Goal: Task Accomplishment & Management: Complete application form

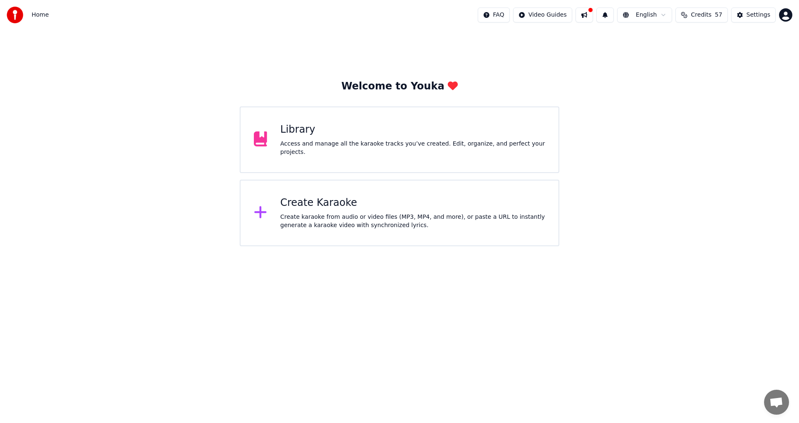
click at [294, 137] on div "Library" at bounding box center [413, 129] width 265 height 13
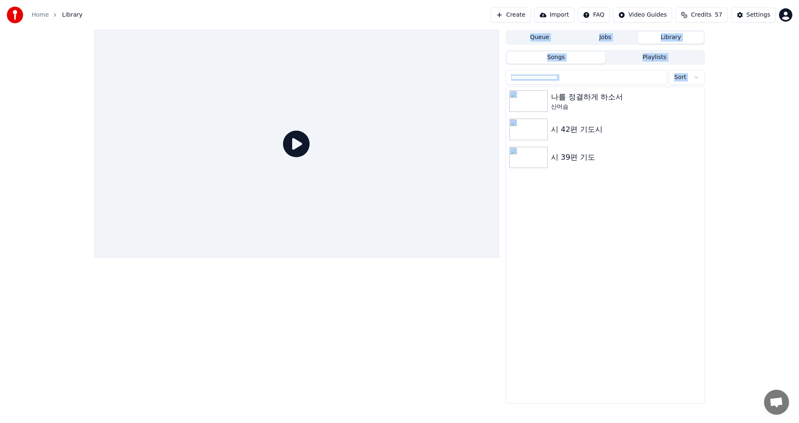
click at [294, 139] on icon at bounding box center [296, 144] width 27 height 27
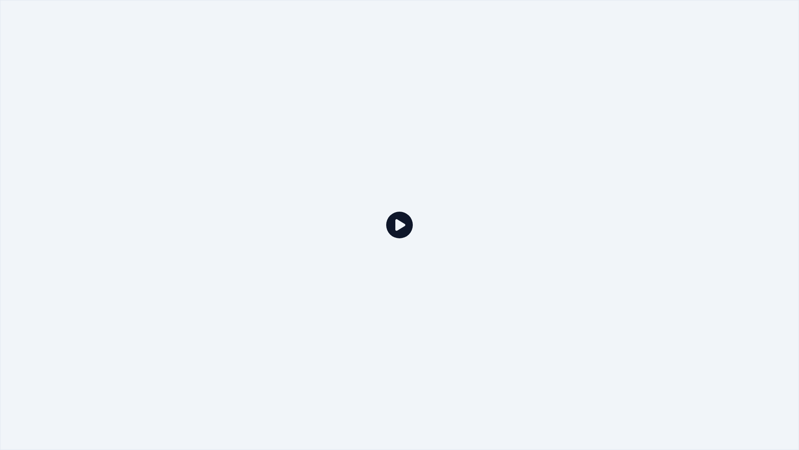
click at [396, 222] on icon at bounding box center [399, 224] width 27 height 27
click at [224, 229] on div at bounding box center [399, 225] width 799 height 450
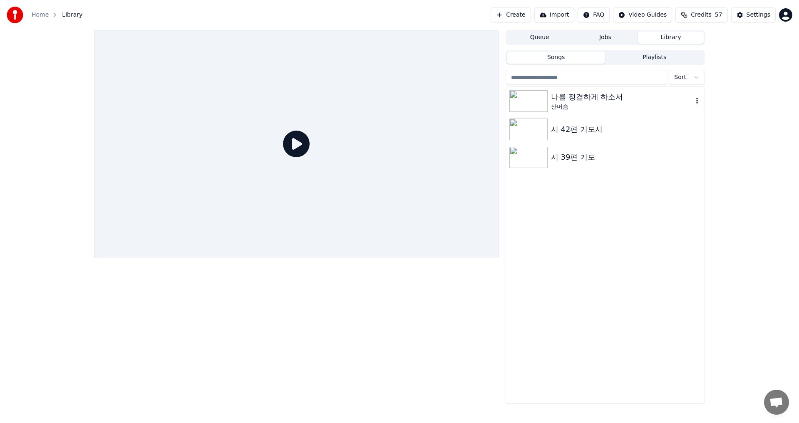
click at [543, 100] on img at bounding box center [529, 101] width 38 height 22
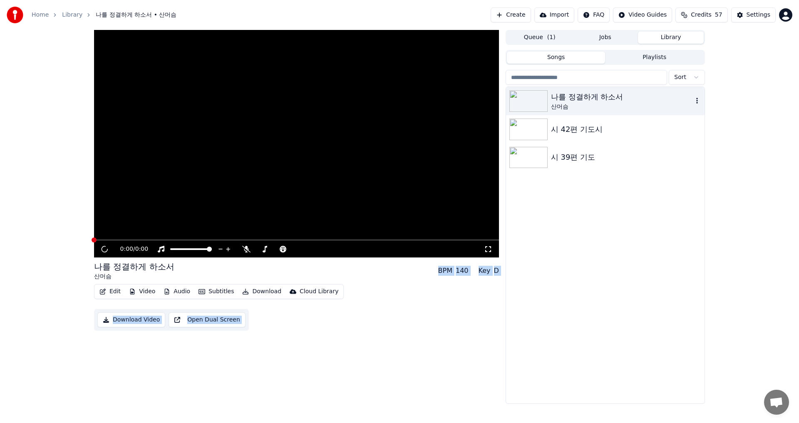
click at [543, 100] on img at bounding box center [529, 101] width 38 height 22
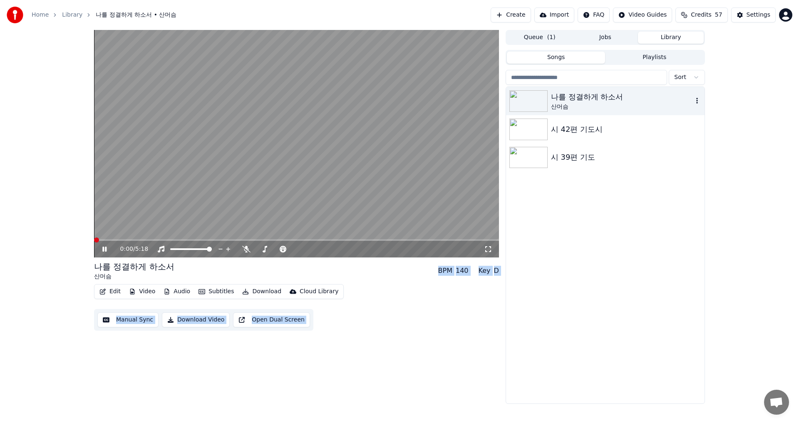
click at [540, 101] on img at bounding box center [529, 101] width 38 height 22
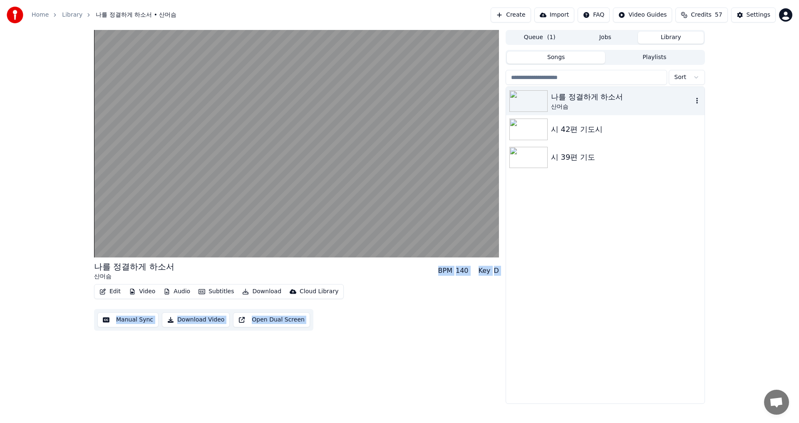
click at [540, 101] on img at bounding box center [529, 101] width 38 height 22
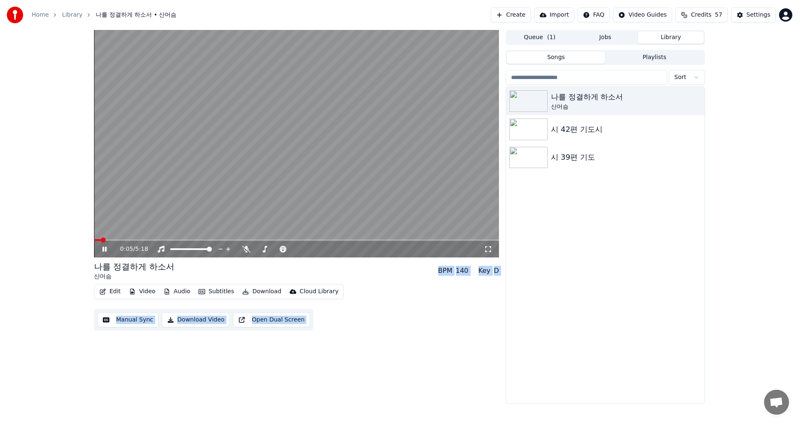
click at [222, 239] on video at bounding box center [296, 144] width 405 height 228
click at [153, 240] on span at bounding box center [296, 240] width 405 height 2
click at [107, 247] on icon at bounding box center [111, 249] width 20 height 7
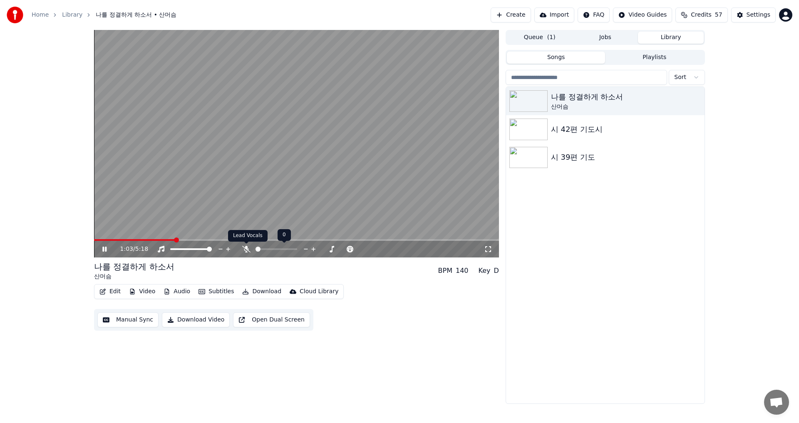
click at [248, 250] on icon at bounding box center [246, 249] width 8 height 7
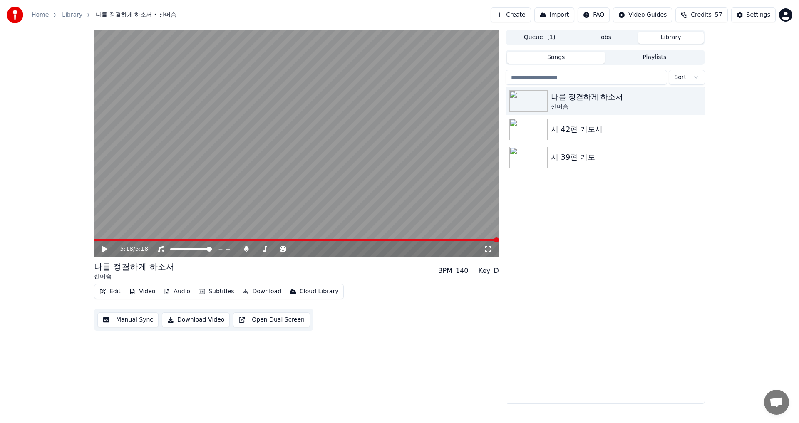
click at [142, 288] on button "Video" at bounding box center [142, 292] width 33 height 12
click at [555, 270] on div "나를 정결하게 하소서 산머슴 시 42편 기도시 시 39편 기도" at bounding box center [605, 245] width 199 height 317
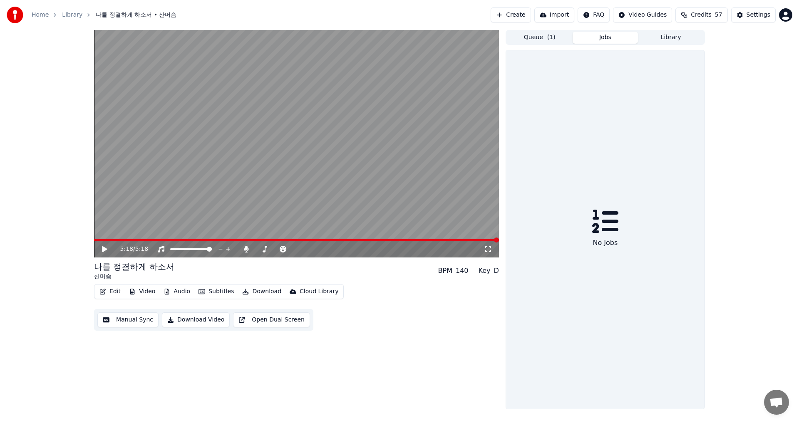
click at [594, 38] on button "Jobs" at bounding box center [606, 38] width 66 height 12
click at [668, 40] on button "Library" at bounding box center [671, 38] width 66 height 12
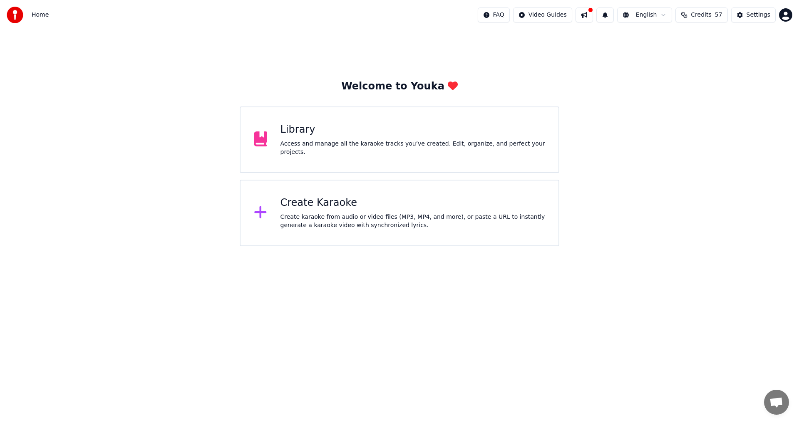
click at [293, 205] on div "Create Karaoke" at bounding box center [413, 202] width 265 height 13
click at [304, 204] on div "Create Karaoke" at bounding box center [413, 202] width 265 height 13
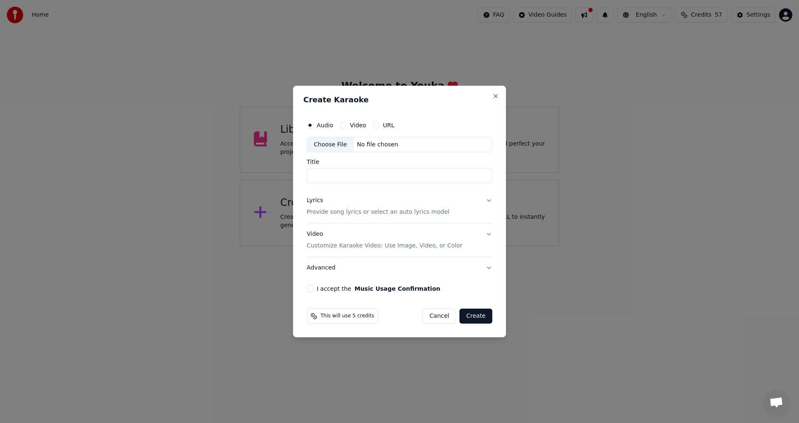
click at [362, 124] on label "Video" at bounding box center [358, 125] width 16 height 6
click at [347, 124] on button "Video" at bounding box center [343, 125] width 7 height 7
click at [488, 237] on button "Video Customize Karaoke Video: Use Image, Video, or Color" at bounding box center [400, 240] width 186 height 33
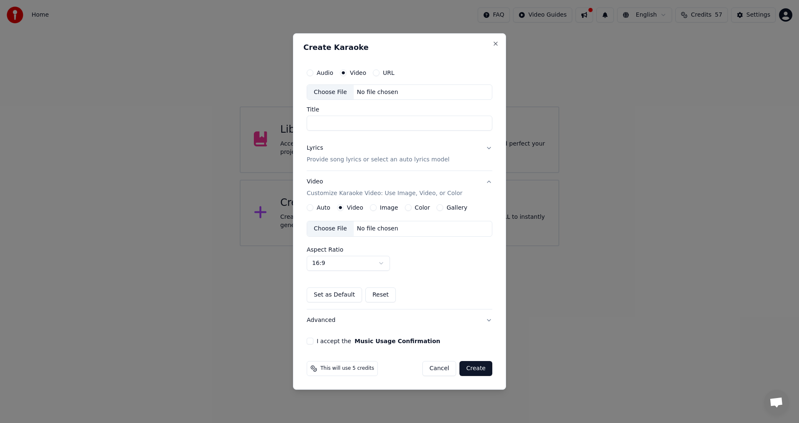
click at [486, 147] on button "Lyrics Provide song lyrics or select an auto lyrics model" at bounding box center [400, 154] width 186 height 33
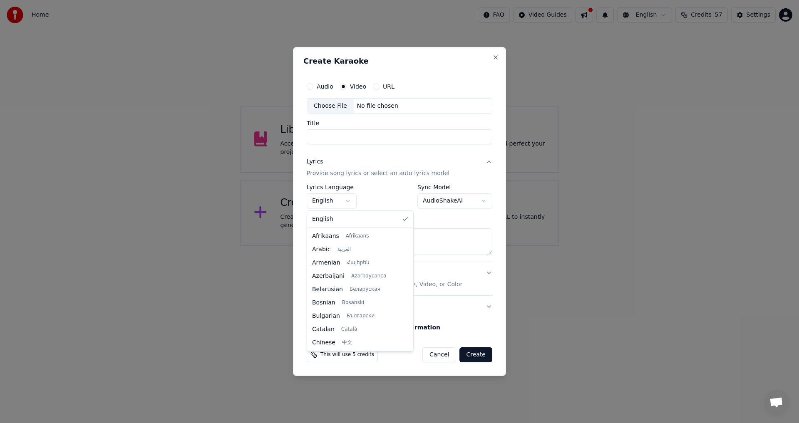
click at [349, 200] on body "**********" at bounding box center [399, 123] width 799 height 246
select select "**"
click at [479, 199] on body "**********" at bounding box center [399, 123] width 799 height 246
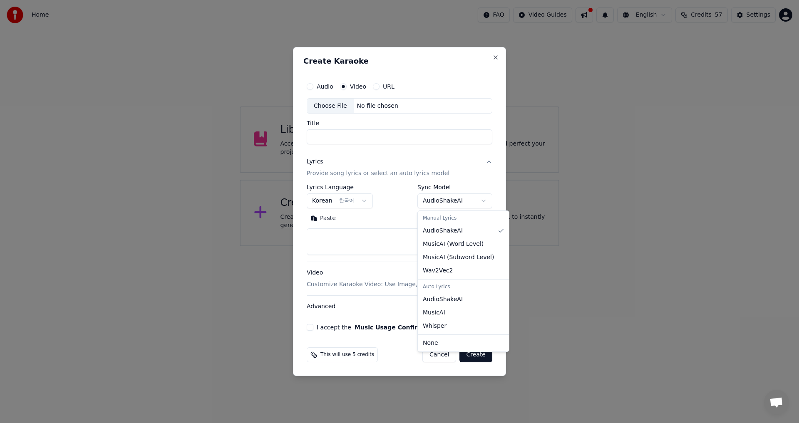
select select "**********"
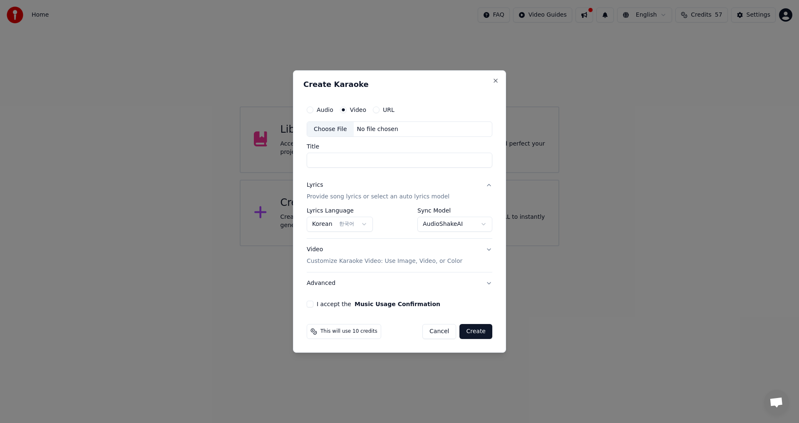
click at [346, 159] on input "Title" at bounding box center [400, 160] width 186 height 15
type input "*"
click at [488, 249] on button "Video Customize Karaoke Video: Use Image, Video, or Color" at bounding box center [400, 255] width 186 height 33
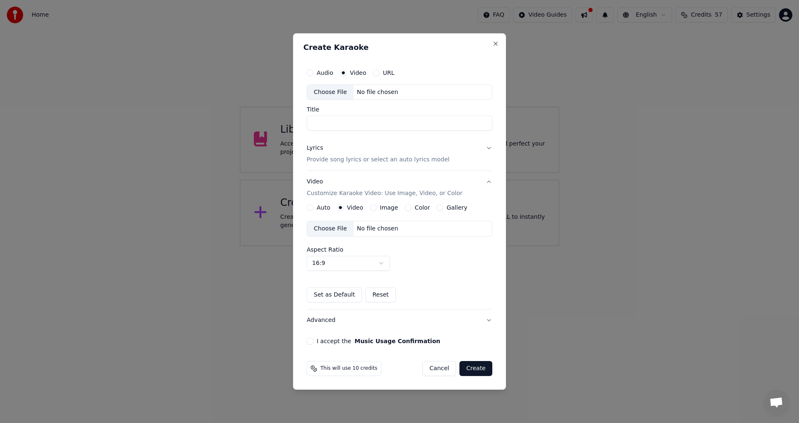
click at [327, 227] on div "Choose File" at bounding box center [330, 228] width 47 height 15
click at [331, 89] on div "Choose File" at bounding box center [330, 92] width 47 height 15
click at [373, 207] on button "Image" at bounding box center [373, 207] width 7 height 7
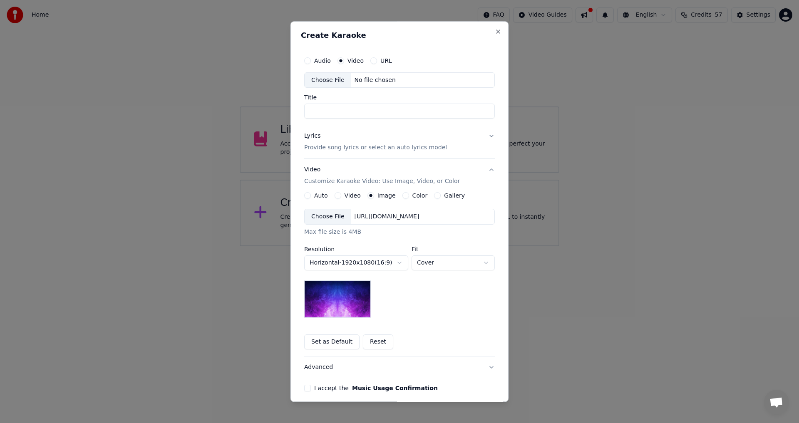
click at [326, 216] on div "Choose File" at bounding box center [328, 217] width 47 height 15
click at [320, 217] on div "Choose File" at bounding box center [328, 217] width 47 height 15
click at [335, 196] on button "Video" at bounding box center [338, 196] width 7 height 7
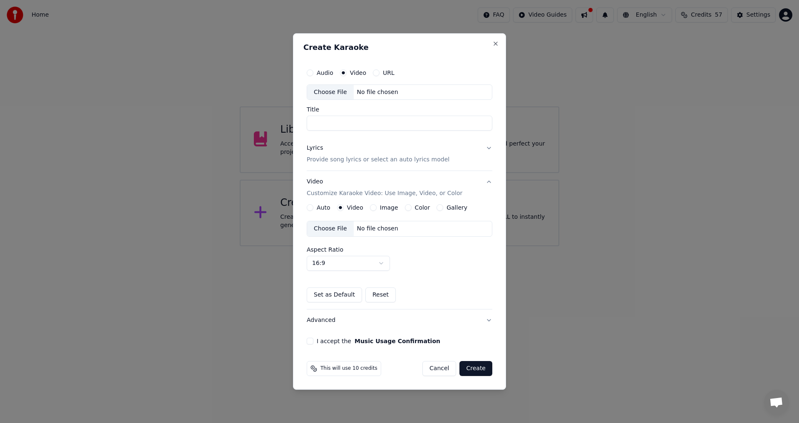
click at [331, 227] on div "Choose File" at bounding box center [330, 228] width 47 height 15
click at [333, 226] on div "Choose File" at bounding box center [330, 228] width 47 height 15
click at [329, 89] on div "Choose File" at bounding box center [330, 92] width 47 height 15
click at [488, 148] on button "Lyrics Provide song lyrics or select an auto lyrics model" at bounding box center [400, 154] width 186 height 33
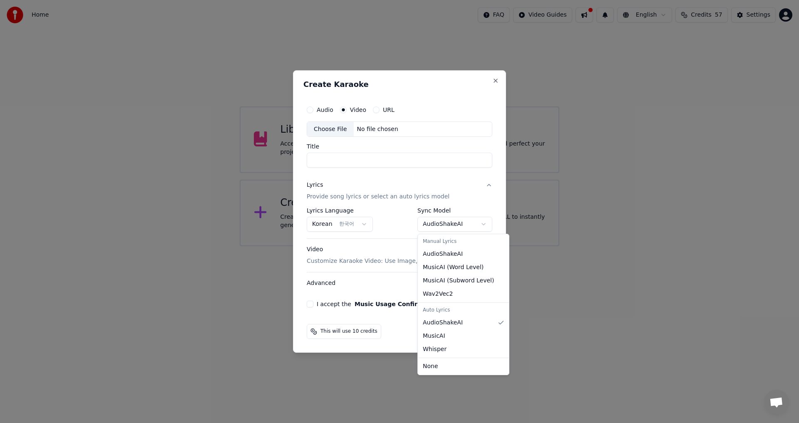
click at [462, 223] on body "**********" at bounding box center [399, 123] width 799 height 246
click at [462, 308] on div "Auto Lyrics" at bounding box center [464, 311] width 88 height 12
click at [443, 308] on div "Auto Lyrics" at bounding box center [464, 311] width 88 height 12
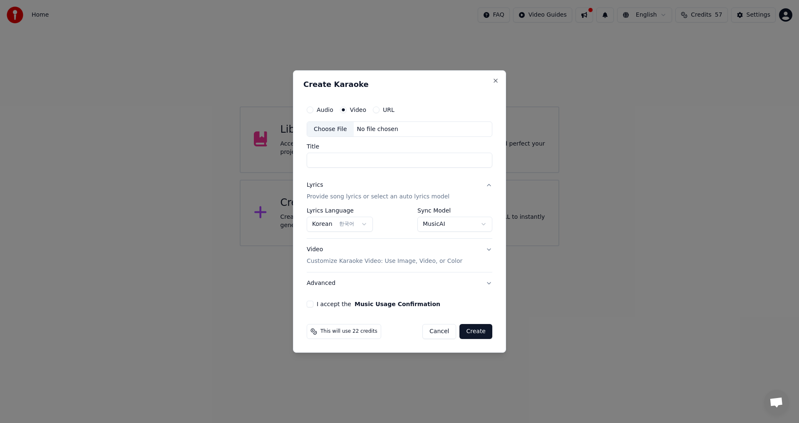
click at [333, 126] on div "Choose File" at bounding box center [330, 129] width 47 height 15
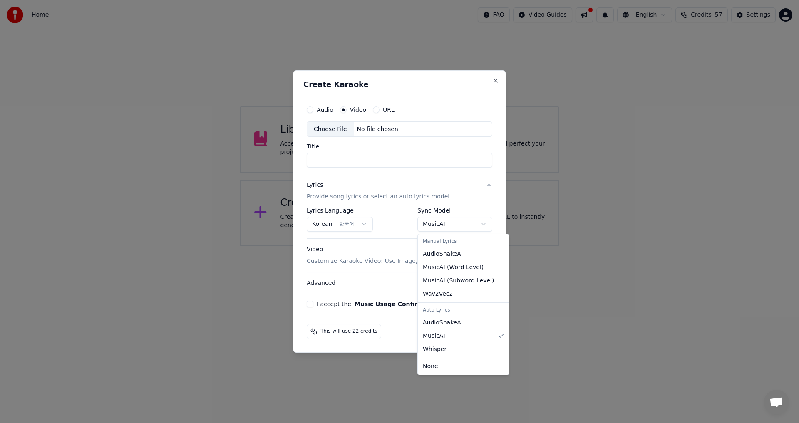
click at [487, 224] on body "**********" at bounding box center [399, 123] width 799 height 246
select select "**********"
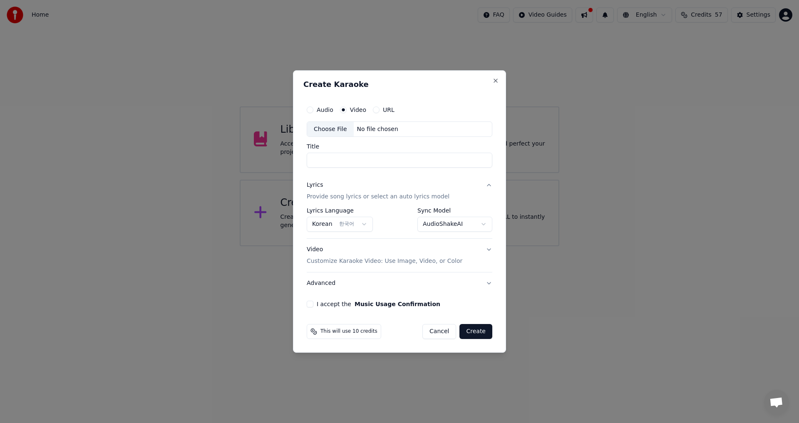
click at [489, 249] on button "Video Customize Karaoke Video: Use Image, Video, or Color" at bounding box center [400, 255] width 186 height 33
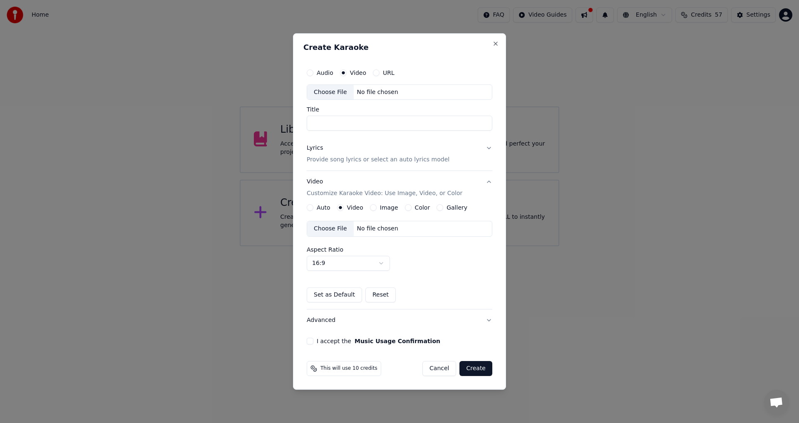
click at [329, 230] on div "Choose File" at bounding box center [330, 228] width 47 height 15
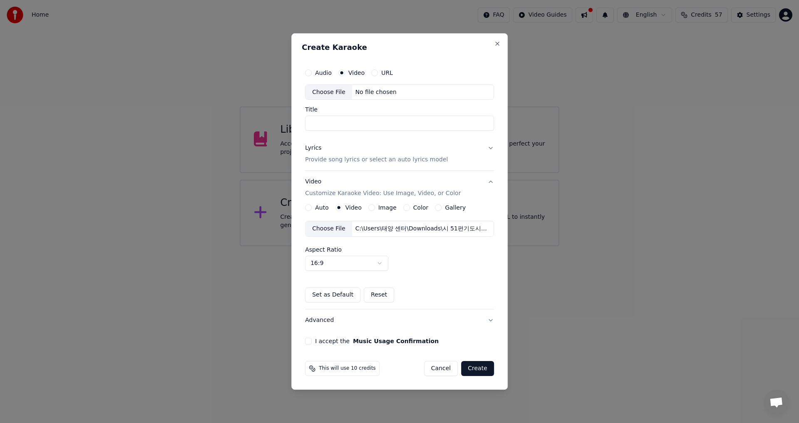
click at [344, 123] on input "Title" at bounding box center [399, 123] width 189 height 15
type input "*"
click at [324, 92] on div "Choose File" at bounding box center [329, 92] width 47 height 15
click at [374, 210] on div "Image" at bounding box center [382, 207] width 28 height 7
click at [372, 207] on button "Image" at bounding box center [371, 207] width 7 height 7
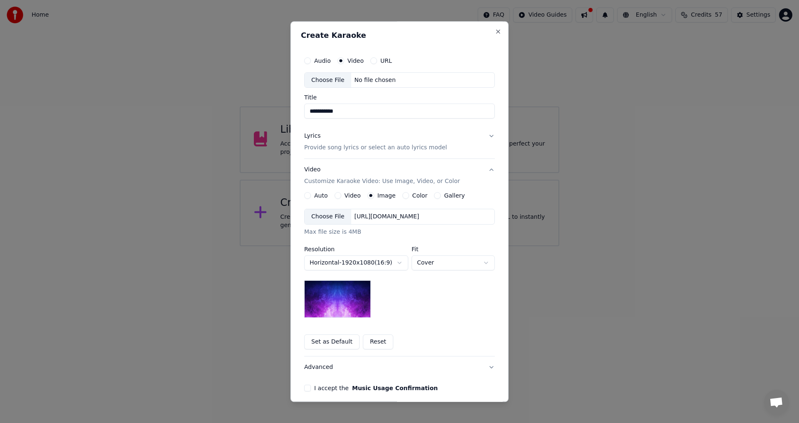
click at [328, 216] on div "Choose File" at bounding box center [328, 217] width 47 height 15
click at [325, 80] on div "Choose File" at bounding box center [328, 80] width 47 height 15
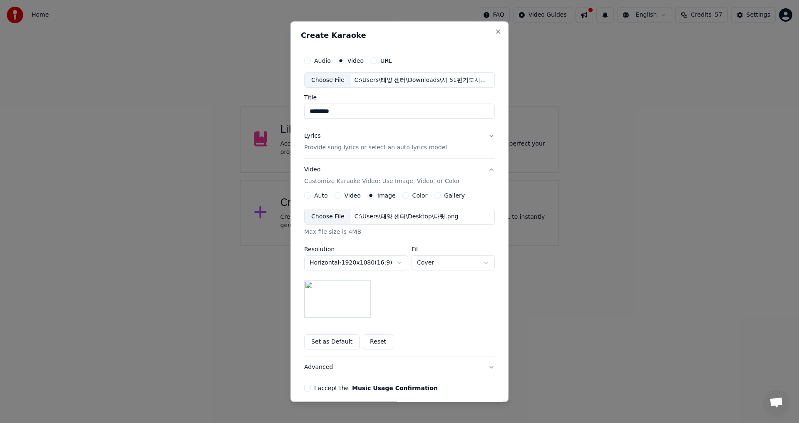
click at [351, 111] on input "*********" at bounding box center [399, 111] width 191 height 15
type input "*"
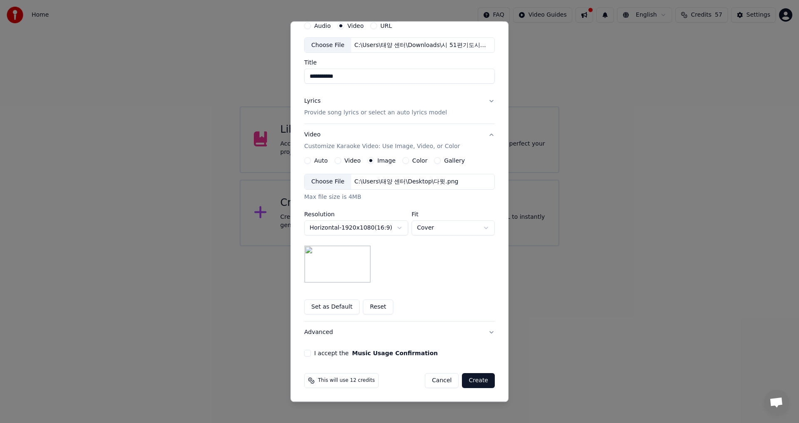
type input "**********"
click at [476, 378] on button "Create" at bounding box center [478, 381] width 33 height 15
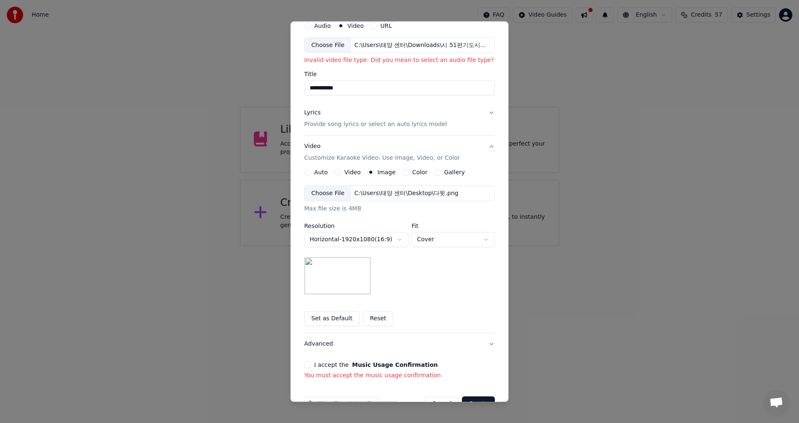
click at [318, 192] on div "Choose File" at bounding box center [328, 193] width 47 height 15
click at [335, 174] on button "Video" at bounding box center [338, 172] width 7 height 7
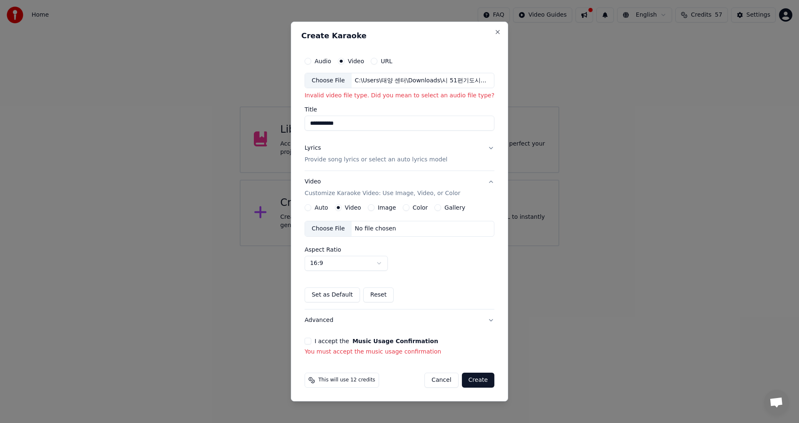
click at [309, 66] on div "Audio Video URL" at bounding box center [400, 61] width 190 height 17
click at [308, 63] on button "Audio" at bounding box center [308, 61] width 7 height 7
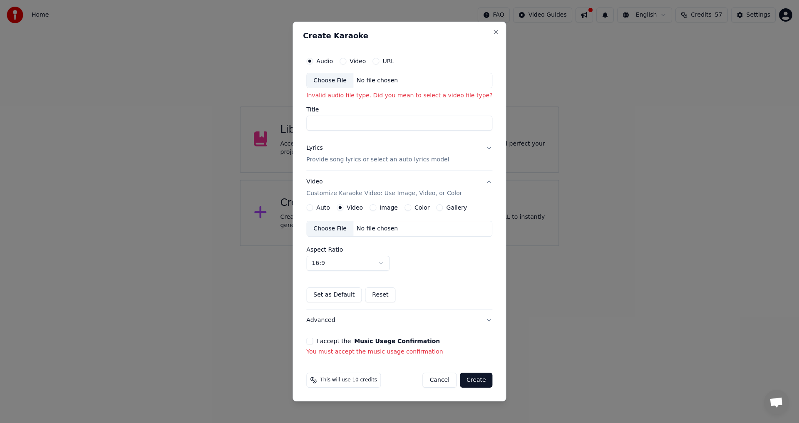
click at [326, 83] on div "Choose File" at bounding box center [330, 80] width 47 height 15
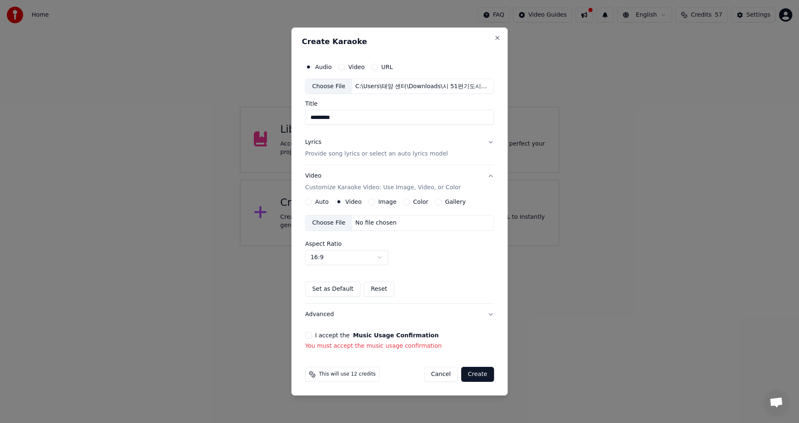
drag, startPoint x: 352, startPoint y: 116, endPoint x: 301, endPoint y: 116, distance: 50.8
click at [301, 116] on div "Create Karaoke Audio Video URL Choose File C:\Users\태양 센터\Downloads\시 51편기도시3.m…" at bounding box center [399, 211] width 216 height 369
type input "**********"
click at [375, 200] on div "Image" at bounding box center [382, 202] width 28 height 7
click at [370, 200] on button "Image" at bounding box center [371, 202] width 7 height 7
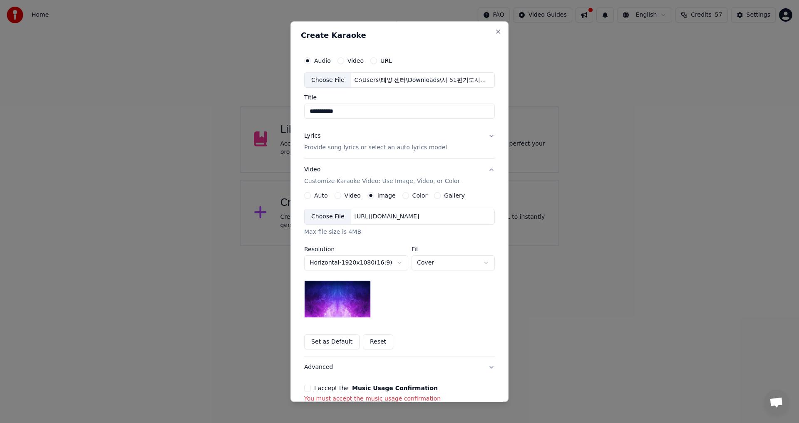
click at [331, 217] on div "Choose File" at bounding box center [328, 217] width 47 height 15
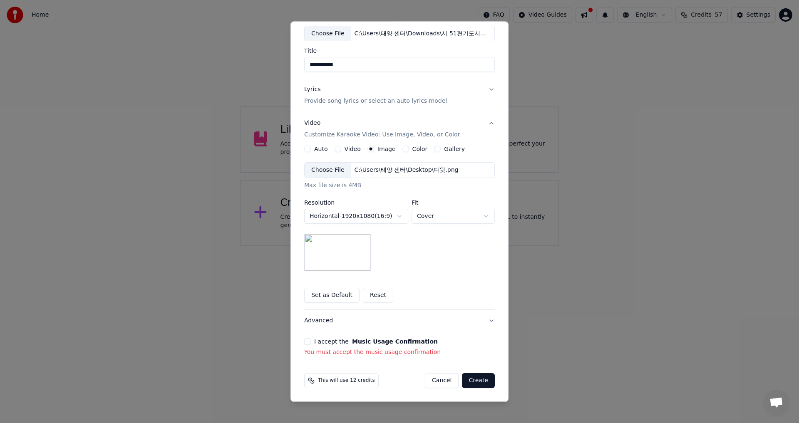
click at [306, 340] on button "I accept the Music Usage Confirmation" at bounding box center [307, 342] width 7 height 7
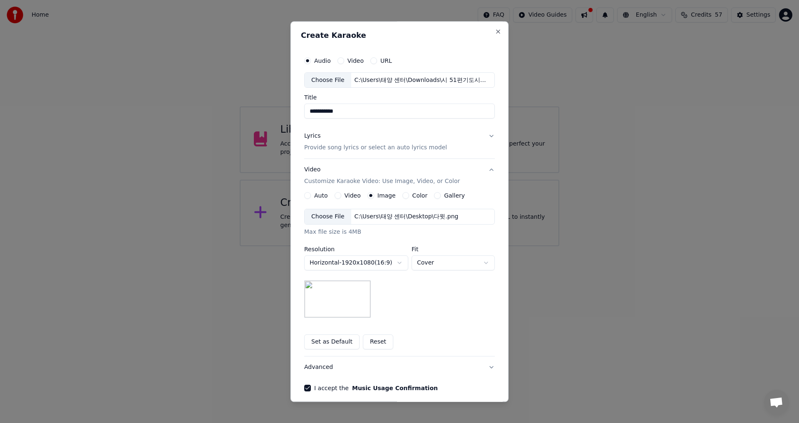
scroll to position [35, 0]
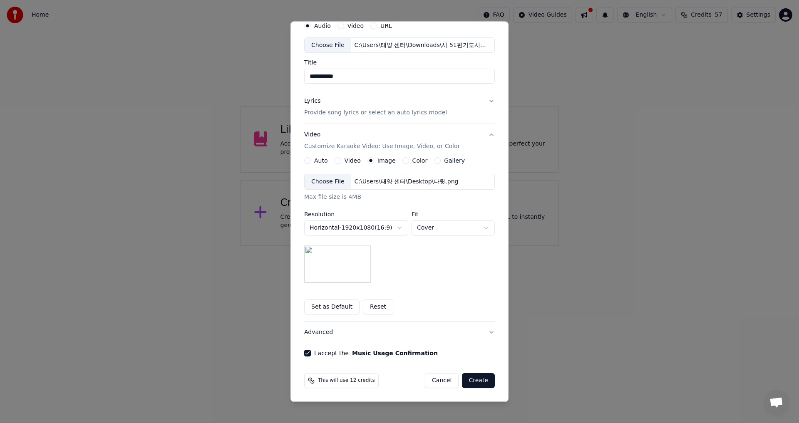
click at [474, 380] on button "Create" at bounding box center [478, 381] width 33 height 15
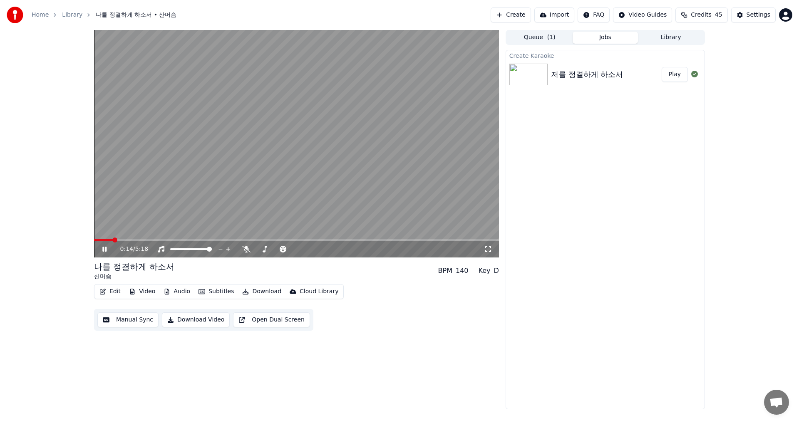
click at [527, 71] on img at bounding box center [529, 75] width 38 height 22
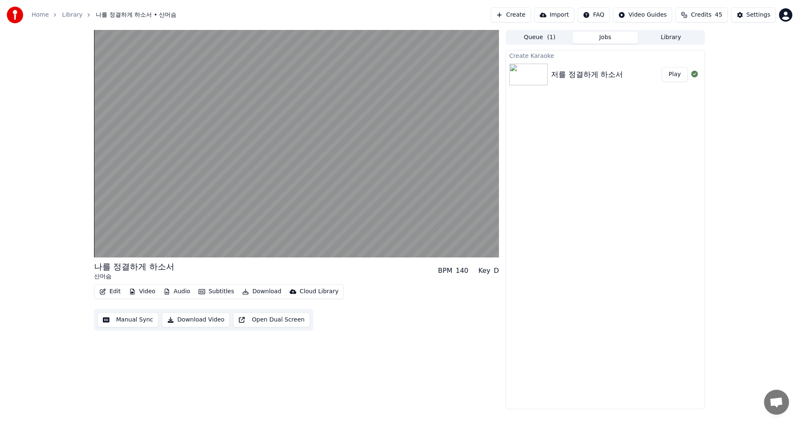
click at [670, 73] on button "Play" at bounding box center [675, 74] width 26 height 15
click at [543, 79] on img at bounding box center [529, 75] width 38 height 22
click at [538, 78] on img at bounding box center [529, 75] width 38 height 22
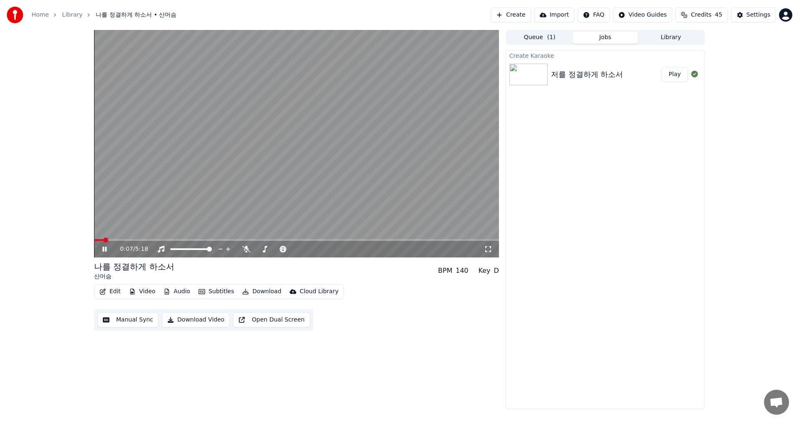
click at [146, 292] on button "Video" at bounding box center [142, 292] width 33 height 12
click at [530, 72] on img at bounding box center [529, 75] width 38 height 22
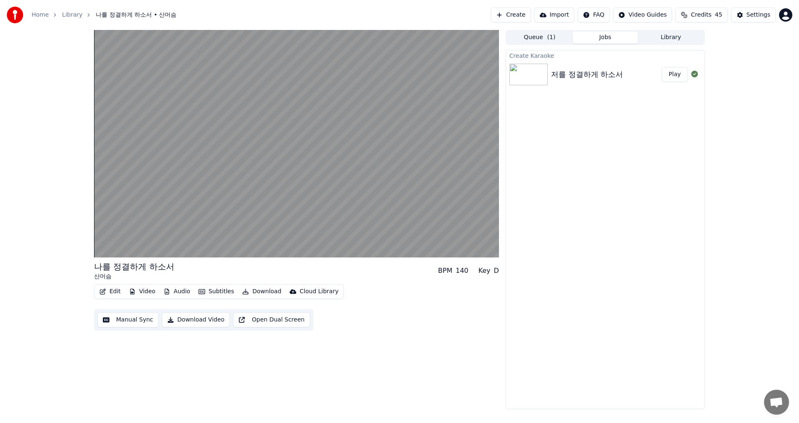
click at [531, 68] on img at bounding box center [529, 75] width 38 height 22
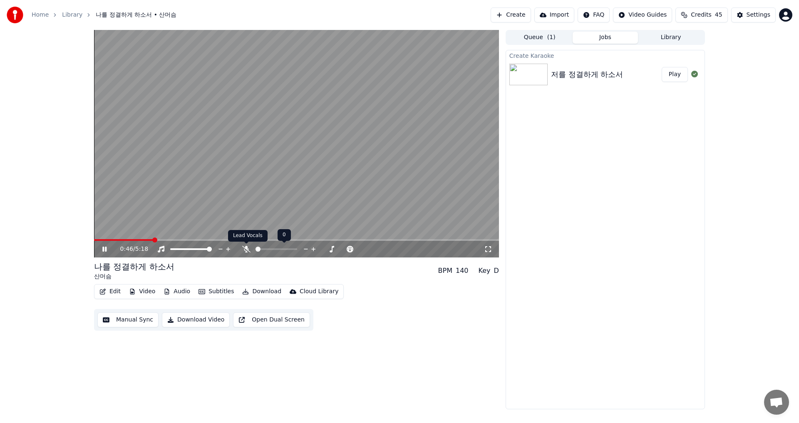
click at [247, 249] on icon at bounding box center [246, 249] width 8 height 7
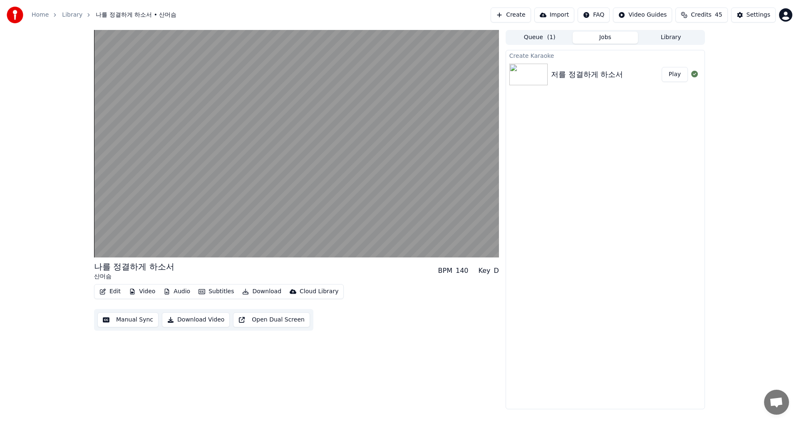
click at [672, 76] on button "Play" at bounding box center [675, 74] width 26 height 15
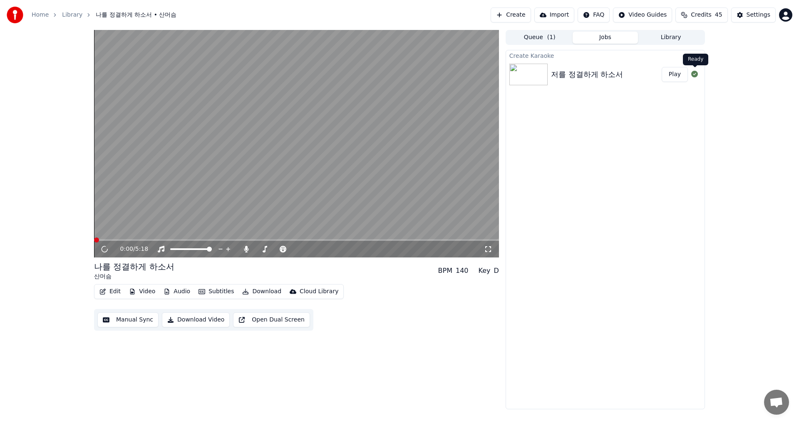
click at [696, 74] on icon at bounding box center [694, 74] width 7 height 7
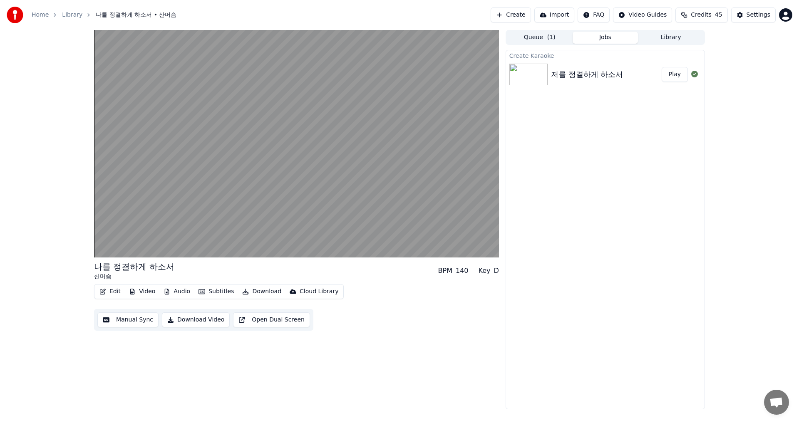
click at [676, 75] on button "Play" at bounding box center [675, 74] width 26 height 15
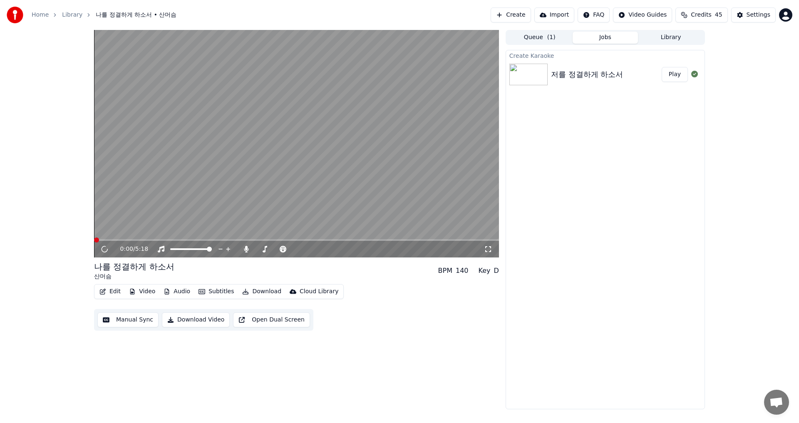
click at [526, 75] on img at bounding box center [529, 75] width 38 height 22
click at [525, 72] on img at bounding box center [529, 75] width 38 height 22
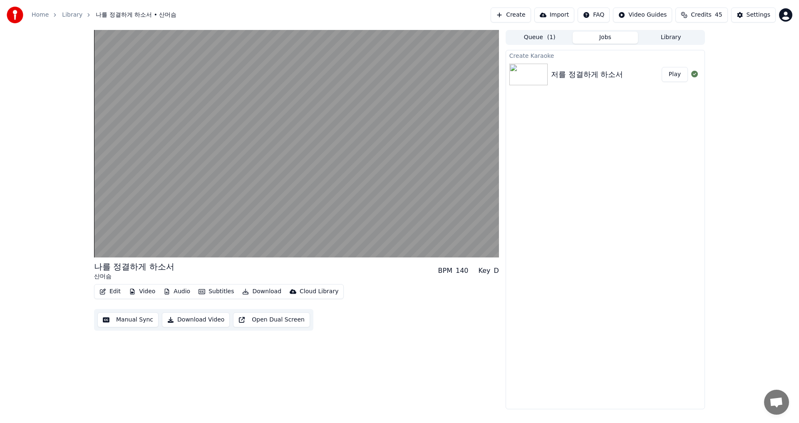
click at [525, 72] on img at bounding box center [529, 75] width 38 height 22
click at [597, 74] on div "저를 정결하게 하소서" at bounding box center [587, 75] width 72 height 12
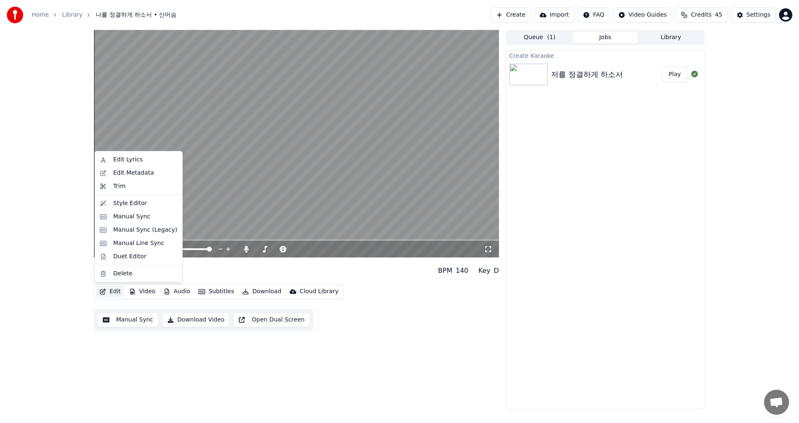
click at [105, 290] on icon "button" at bounding box center [103, 292] width 6 height 6
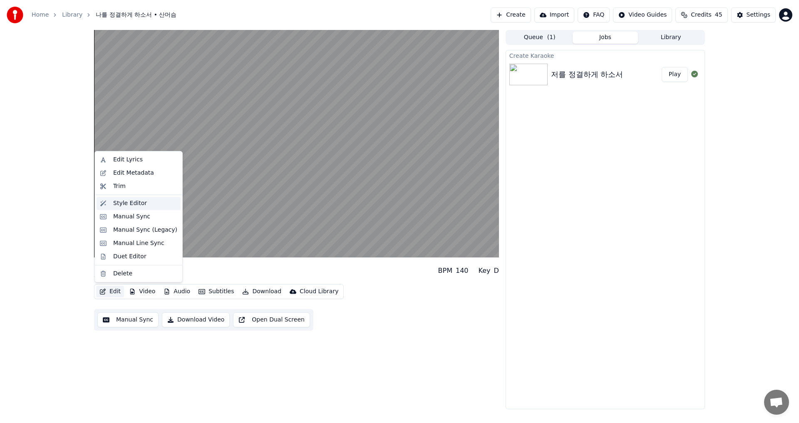
click at [135, 200] on div "Style Editor" at bounding box center [130, 203] width 34 height 8
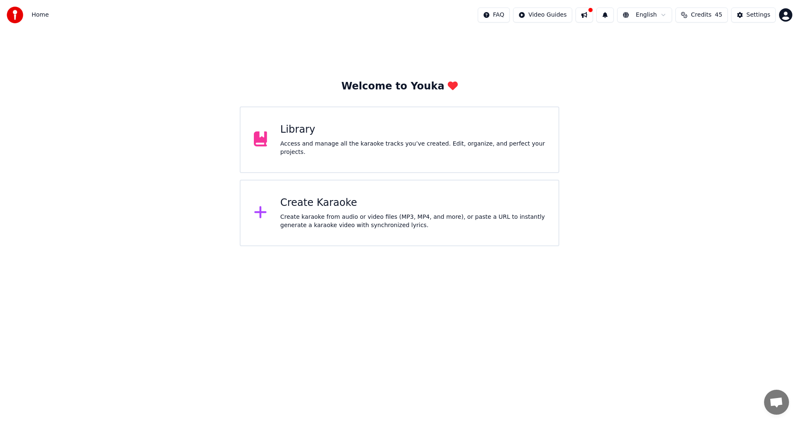
click at [299, 205] on div "Create Karaoke" at bounding box center [413, 202] width 265 height 13
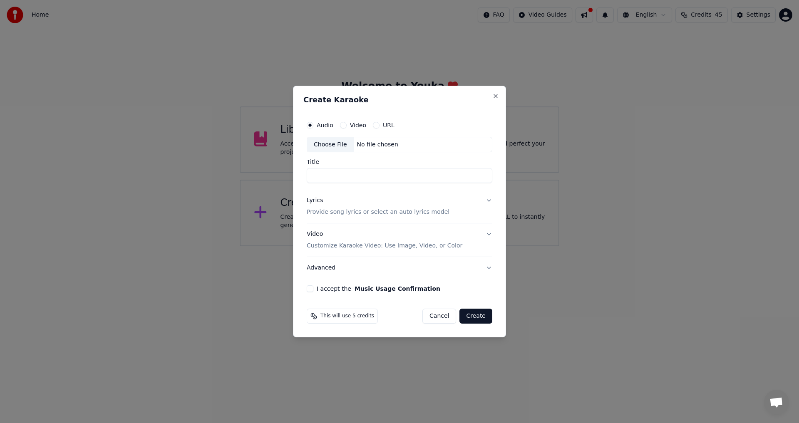
click at [345, 127] on button "Video" at bounding box center [343, 125] width 7 height 7
click at [332, 145] on div "Choose File" at bounding box center [330, 144] width 47 height 15
click at [489, 238] on button "Video Customize Karaoke Video: Use Image, Video, or Color" at bounding box center [400, 240] width 186 height 33
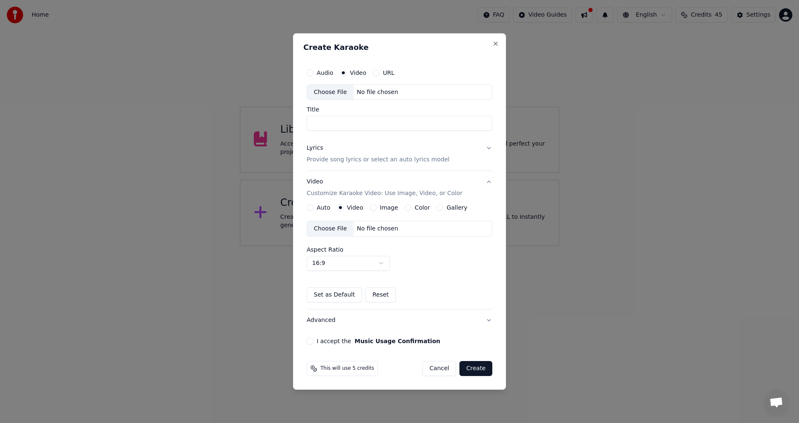
click at [490, 150] on button "Lyrics Provide song lyrics or select an auto lyrics model" at bounding box center [400, 154] width 186 height 33
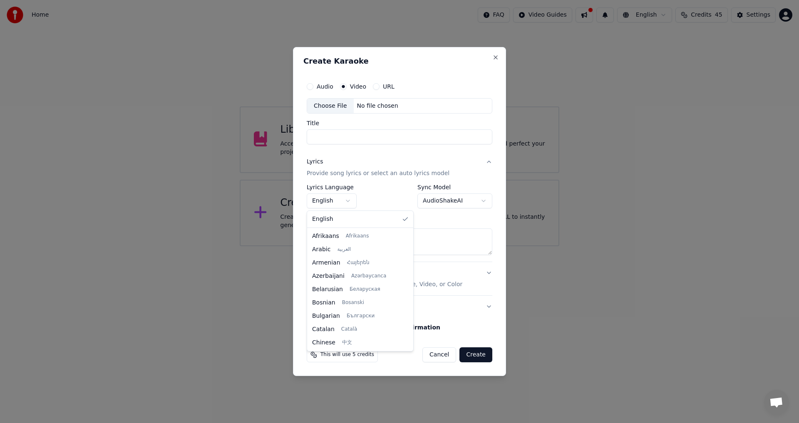
click at [348, 199] on body "**********" at bounding box center [399, 123] width 799 height 246
select select "**"
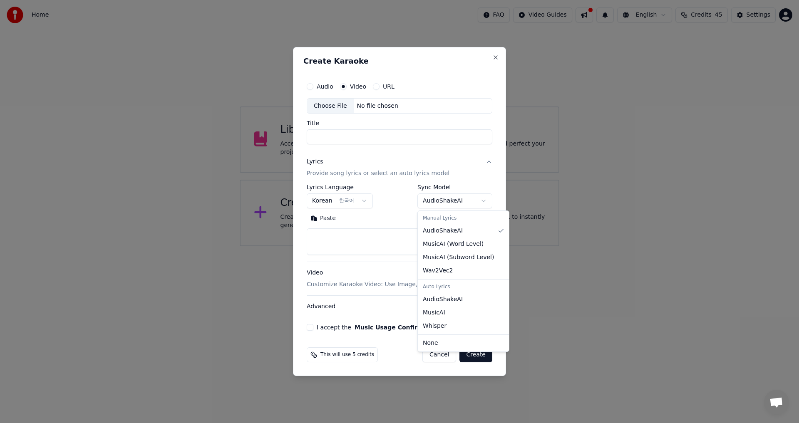
click at [485, 201] on body "**********" at bounding box center [399, 123] width 799 height 246
select select "**********"
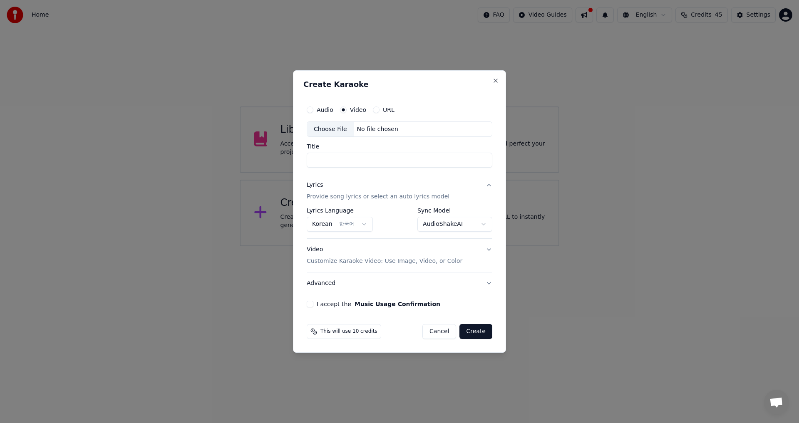
click at [489, 246] on button "Video Customize Karaoke Video: Use Image, Video, or Color" at bounding box center [400, 255] width 186 height 33
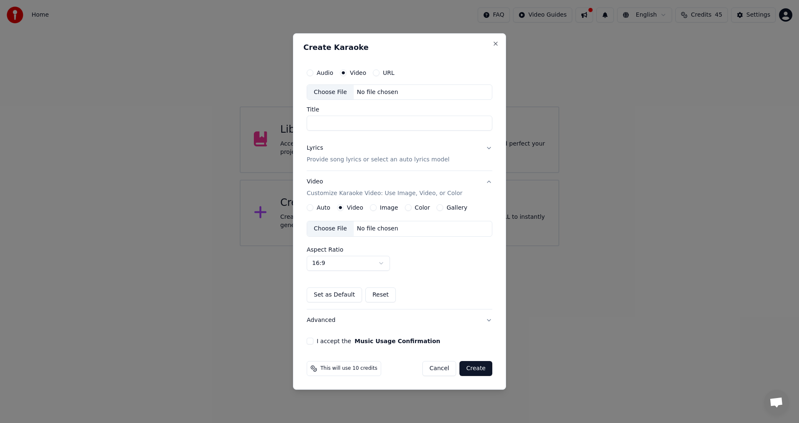
click at [327, 229] on div "Choose File" at bounding box center [330, 228] width 47 height 15
click at [318, 90] on div "Choose File" at bounding box center [330, 92] width 47 height 15
click at [320, 91] on div "Choose File" at bounding box center [330, 92] width 47 height 15
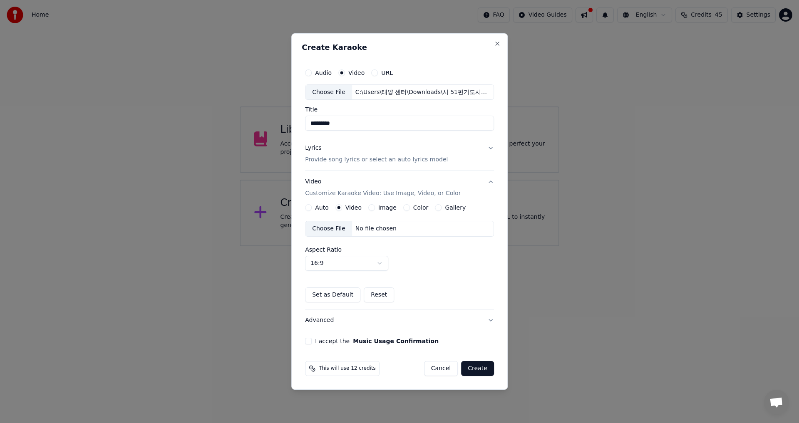
drag, startPoint x: 359, startPoint y: 123, endPoint x: 293, endPoint y: 122, distance: 66.6
click at [293, 121] on div "Create Karaoke Audio Video URL Choose File C:\Users\태양 센터\Downloads\시 51편기도시3.m…" at bounding box center [399, 211] width 216 height 357
type input "*"
type input "**********"
click at [368, 211] on div "Image" at bounding box center [382, 207] width 28 height 7
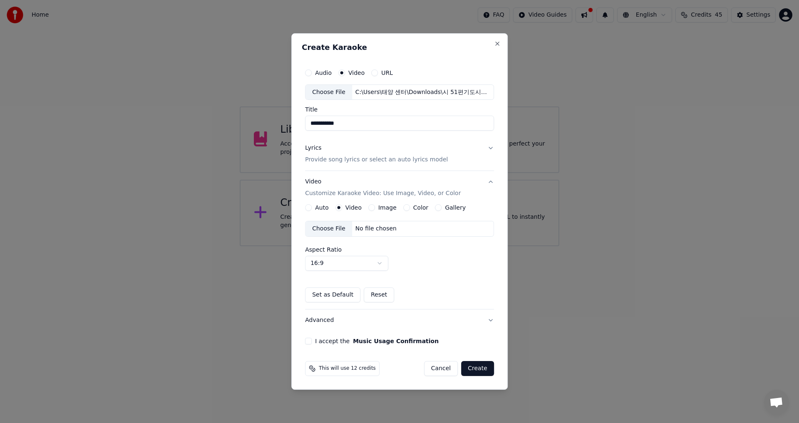
click at [372, 206] on button "Image" at bounding box center [371, 207] width 7 height 7
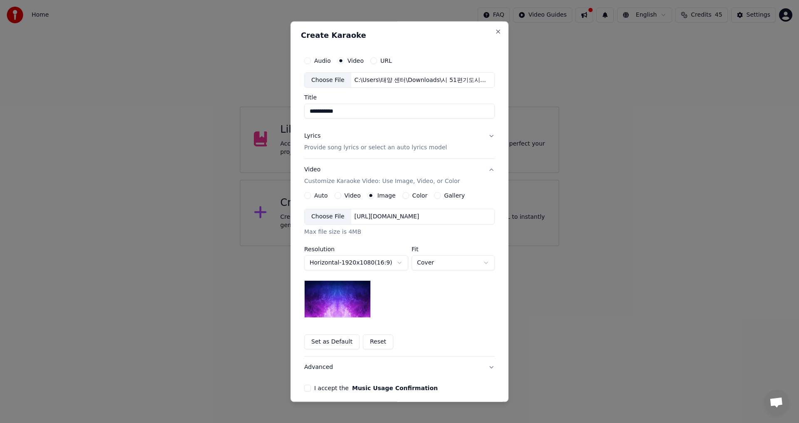
click at [324, 217] on div "Choose File" at bounding box center [328, 217] width 47 height 15
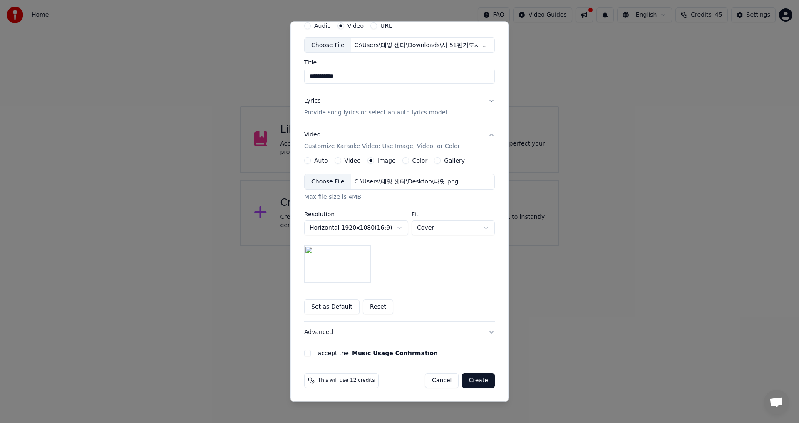
click at [304, 352] on button "I accept the Music Usage Confirmation" at bounding box center [307, 353] width 7 height 7
click at [474, 383] on button "Create" at bounding box center [478, 381] width 33 height 15
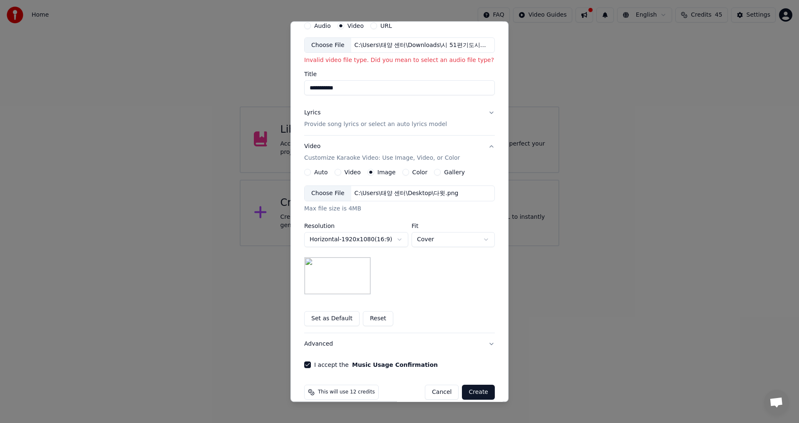
click at [322, 46] on div "Choose File" at bounding box center [328, 45] width 47 height 15
click at [339, 171] on div "Video" at bounding box center [348, 172] width 26 height 7
click at [322, 193] on div "Choose File" at bounding box center [328, 193] width 47 height 15
click at [335, 172] on button "Video" at bounding box center [338, 172] width 7 height 7
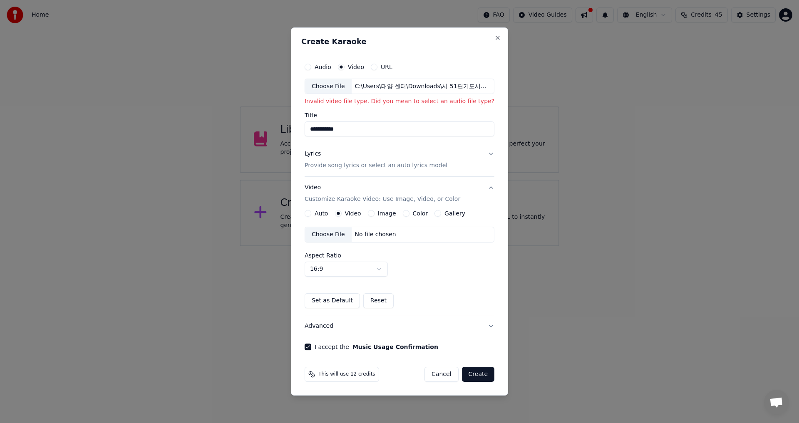
scroll to position [0, 0]
click at [328, 234] on div "Choose File" at bounding box center [328, 234] width 47 height 15
click at [488, 154] on button "Lyrics Provide song lyrics or select an auto lyrics model" at bounding box center [400, 160] width 190 height 33
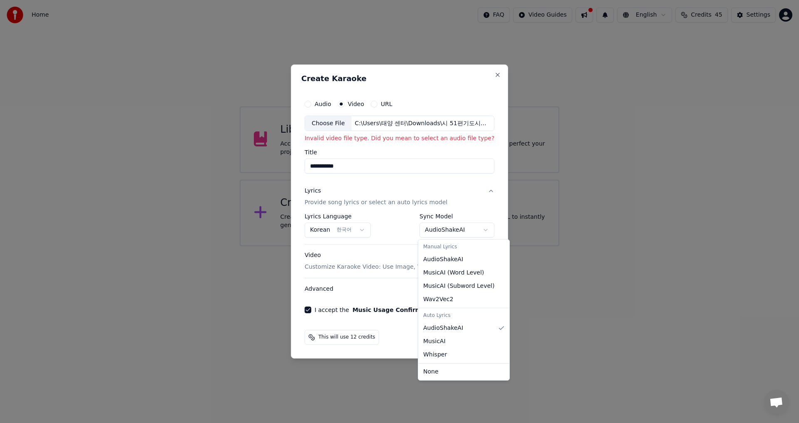
click at [487, 233] on body "**********" at bounding box center [399, 123] width 799 height 246
select select "**********"
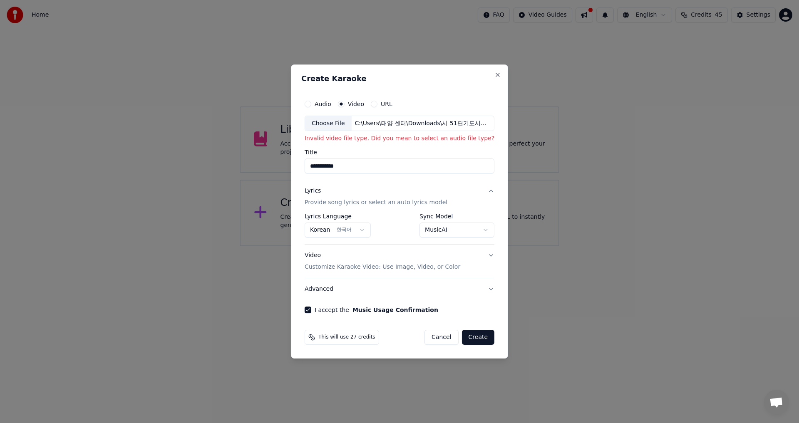
click at [489, 258] on button "Video Customize Karaoke Video: Use Image, Video, or Color" at bounding box center [400, 261] width 190 height 33
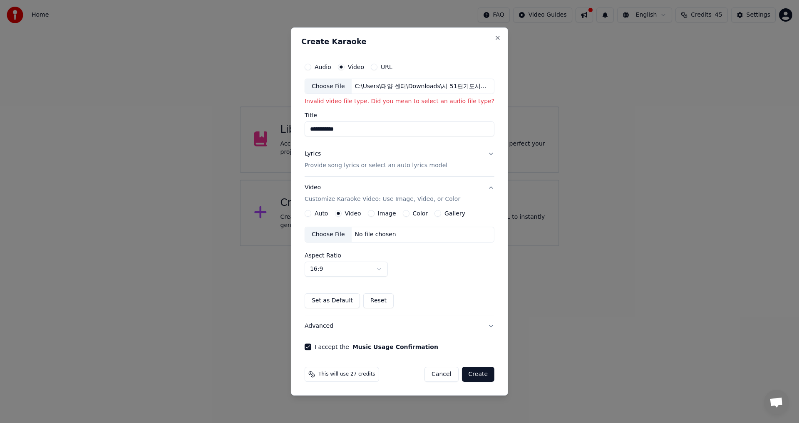
click at [330, 232] on div "Choose File" at bounding box center [328, 234] width 47 height 15
click at [308, 215] on button "Auto" at bounding box center [308, 213] width 7 height 7
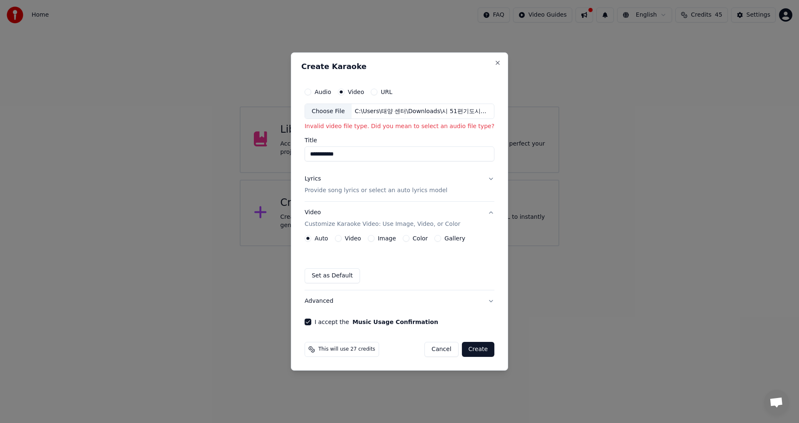
click at [336, 240] on button "Video" at bounding box center [338, 238] width 7 height 7
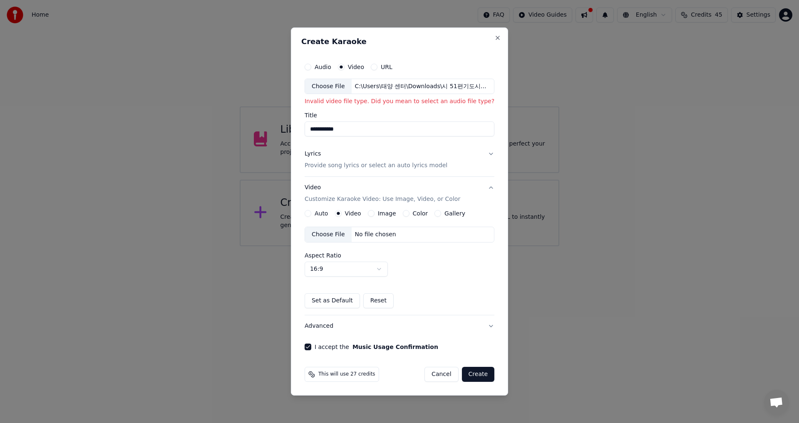
click at [490, 152] on button "Lyrics Provide song lyrics or select an auto lyrics model" at bounding box center [400, 160] width 190 height 33
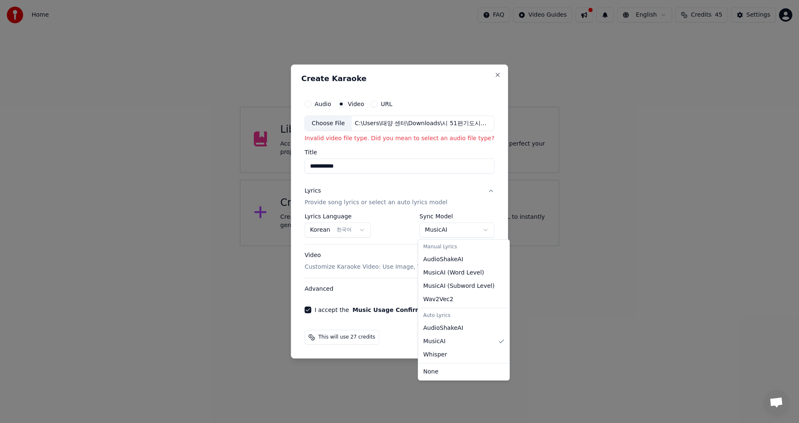
click at [482, 233] on body "**********" at bounding box center [399, 123] width 799 height 246
click at [459, 319] on div "Auto Lyrics" at bounding box center [464, 316] width 88 height 12
select select "**********"
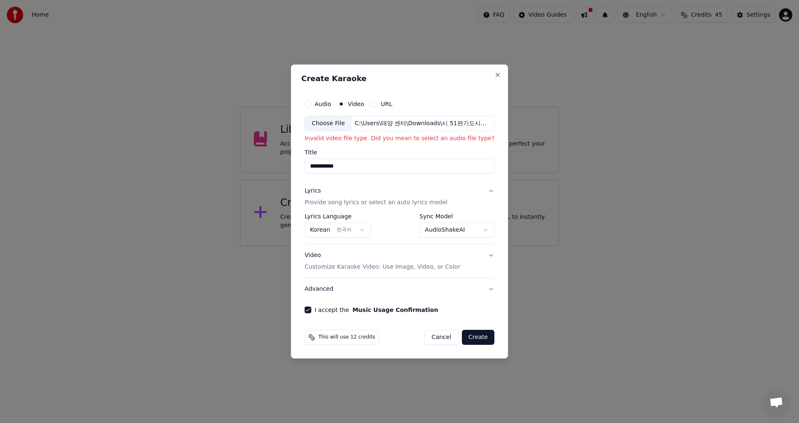
click at [308, 107] on button "Audio" at bounding box center [308, 104] width 7 height 7
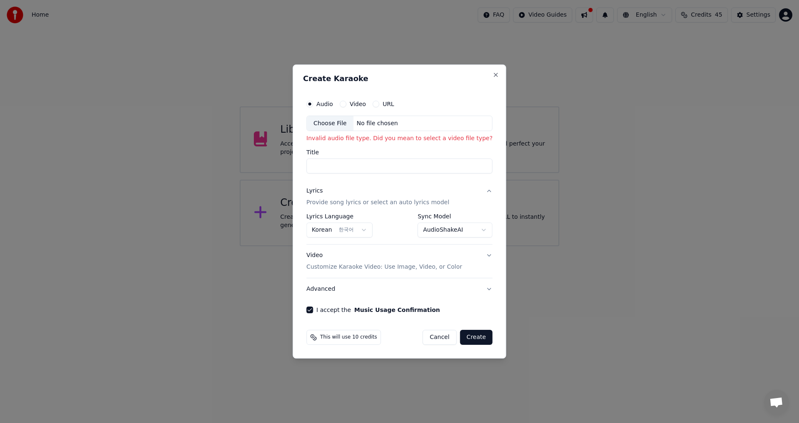
click at [328, 123] on div "Choose File" at bounding box center [330, 123] width 47 height 15
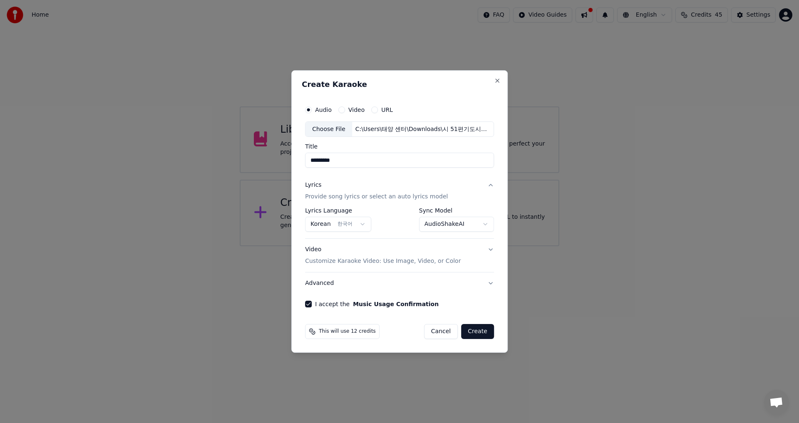
drag, startPoint x: 368, startPoint y: 161, endPoint x: 306, endPoint y: 158, distance: 62.1
click at [304, 158] on div "**********" at bounding box center [400, 204] width 196 height 213
type input "**********"
click at [490, 253] on button "Video Customize Karaoke Video: Use Image, Video, or Color" at bounding box center [399, 255] width 189 height 33
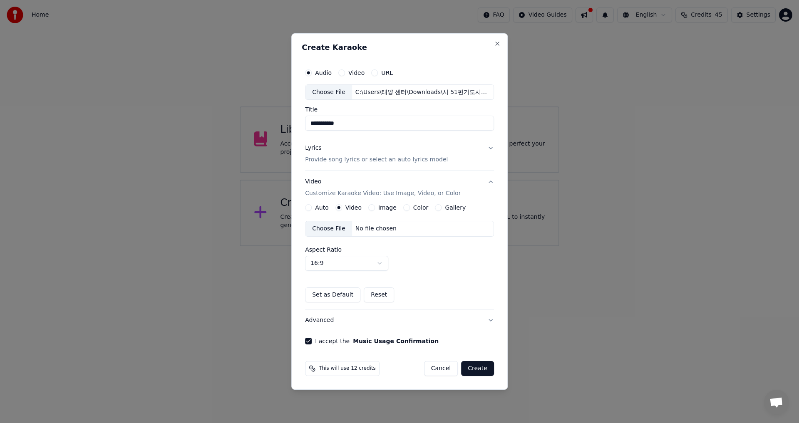
click at [375, 209] on div "Image" at bounding box center [382, 207] width 28 height 7
click at [370, 209] on button "Image" at bounding box center [371, 207] width 7 height 7
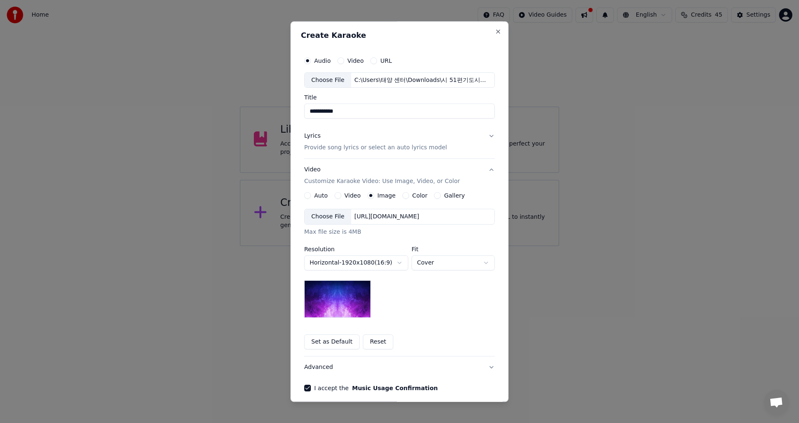
click at [320, 216] on div "Choose File" at bounding box center [328, 217] width 47 height 15
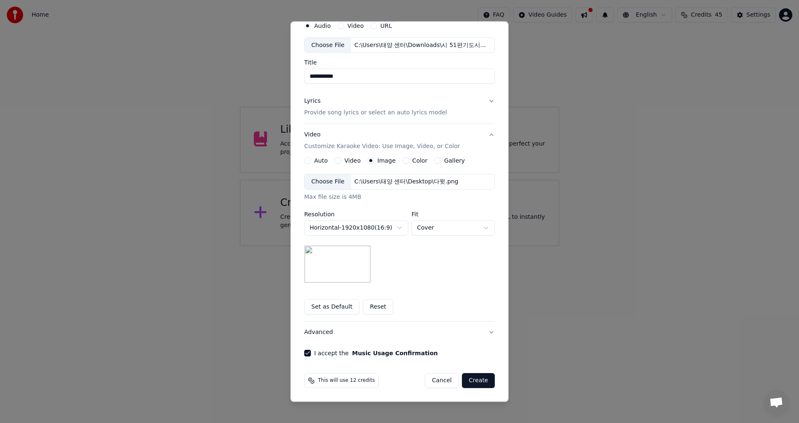
click at [478, 387] on button "Create" at bounding box center [478, 381] width 33 height 15
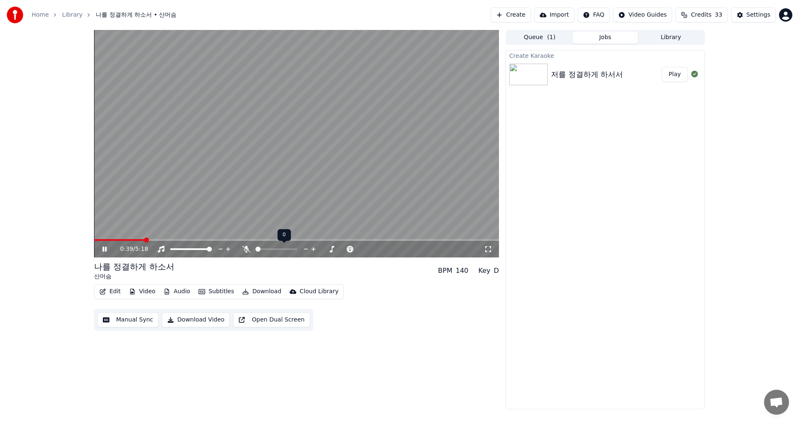
click at [246, 246] on icon at bounding box center [246, 249] width 8 height 7
click at [315, 239] on video at bounding box center [296, 144] width 405 height 228
click at [313, 239] on video at bounding box center [296, 144] width 405 height 228
click at [359, 238] on span at bounding box center [357, 240] width 5 height 5
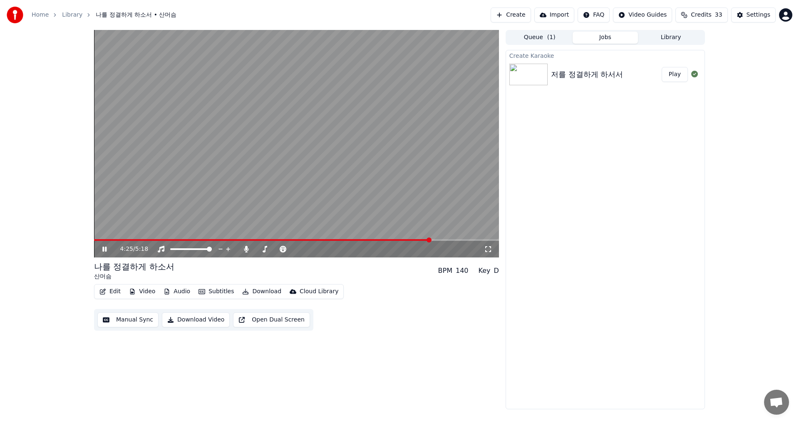
click at [432, 241] on span at bounding box center [429, 240] width 5 height 5
click at [542, 72] on img at bounding box center [529, 75] width 38 height 22
click at [252, 292] on button "Download" at bounding box center [262, 292] width 46 height 12
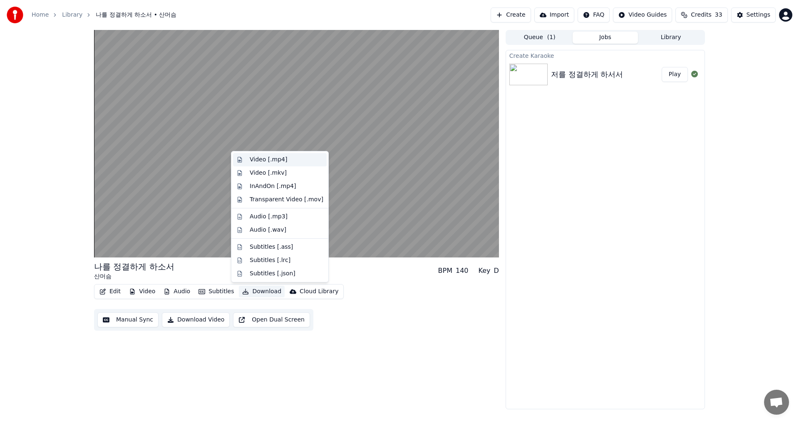
click at [267, 160] on div "Video [.mp4]" at bounding box center [268, 160] width 37 height 8
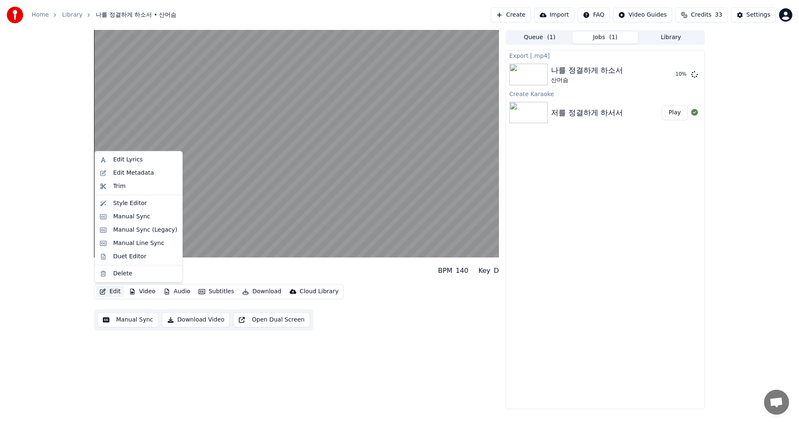
click at [109, 292] on button "Edit" at bounding box center [110, 292] width 28 height 12
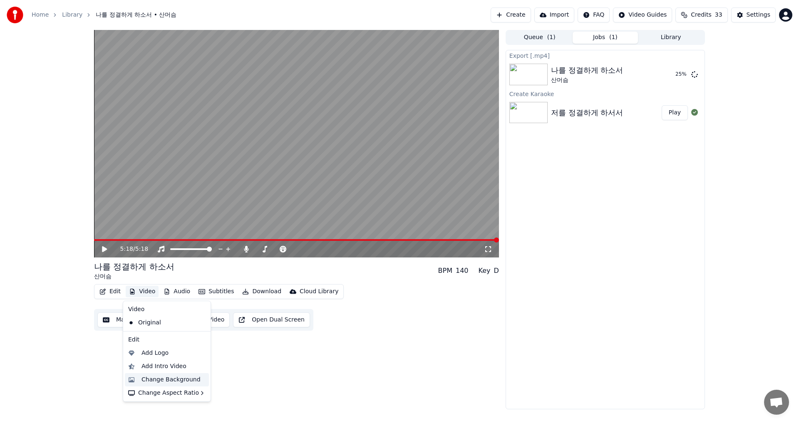
click at [167, 383] on div "Change Background" at bounding box center [171, 380] width 59 height 8
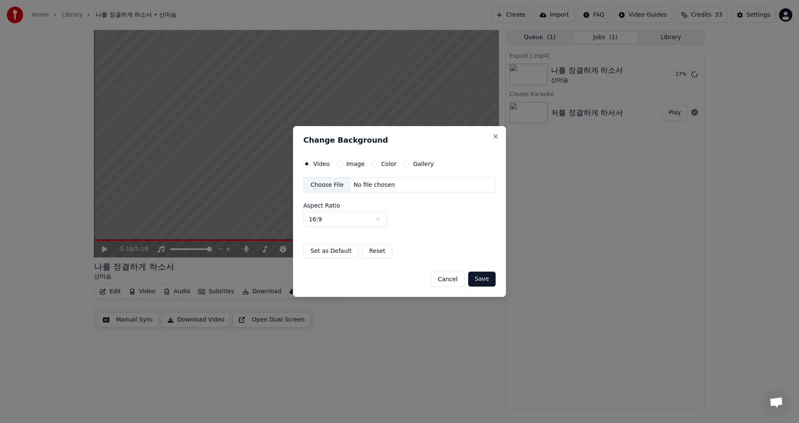
click at [340, 164] on button "Image" at bounding box center [339, 164] width 7 height 7
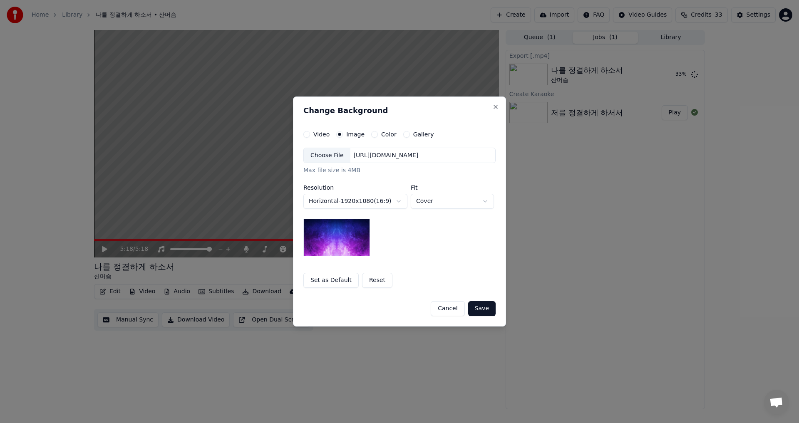
click at [327, 154] on div "Choose File" at bounding box center [327, 155] width 47 height 15
click at [481, 307] on button "Save" at bounding box center [481, 308] width 27 height 15
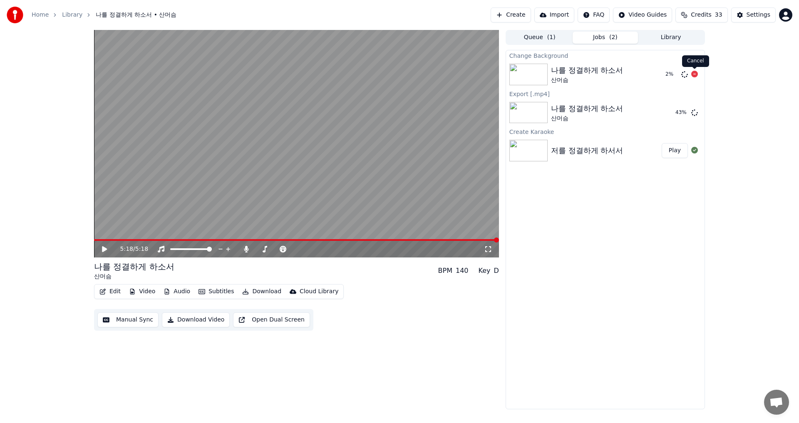
click at [690, 73] on div "2 %" at bounding box center [680, 75] width 36 height 10
click at [693, 74] on icon at bounding box center [694, 74] width 7 height 7
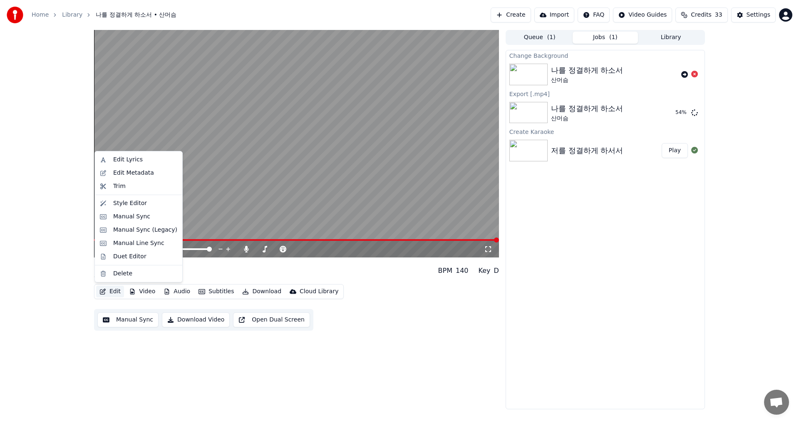
click at [107, 289] on button "Edit" at bounding box center [110, 292] width 28 height 12
click at [136, 174] on div "Edit Metadata" at bounding box center [133, 173] width 41 height 8
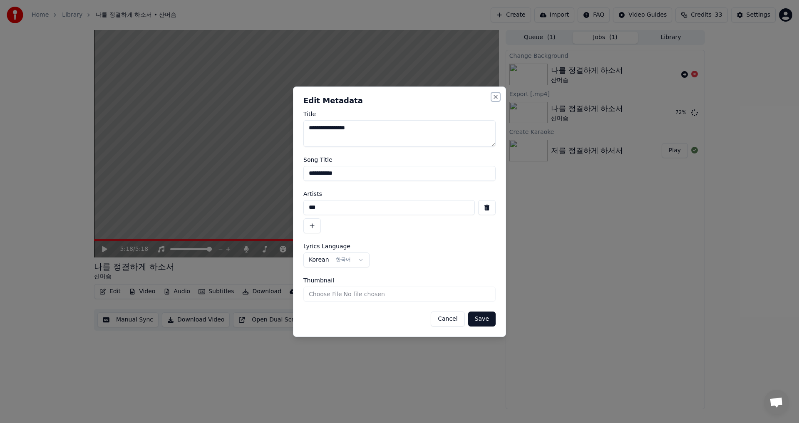
click at [496, 96] on button "Close" at bounding box center [495, 97] width 7 height 7
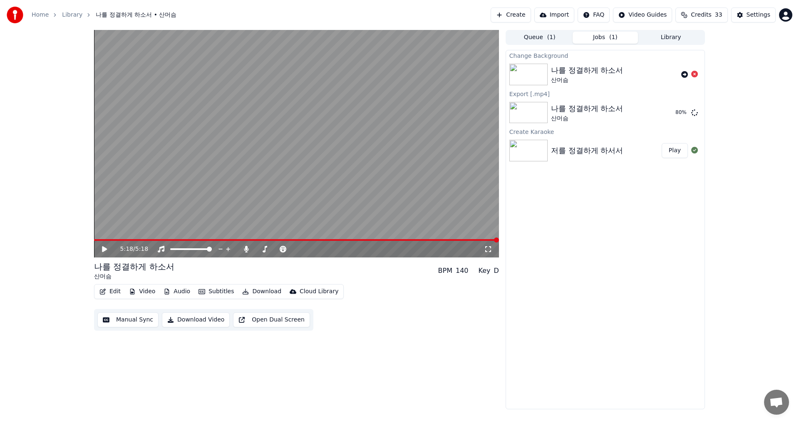
click at [563, 151] on div "저를 정결하게 하서서" at bounding box center [587, 151] width 72 height 12
click at [258, 288] on button "Download" at bounding box center [262, 292] width 46 height 12
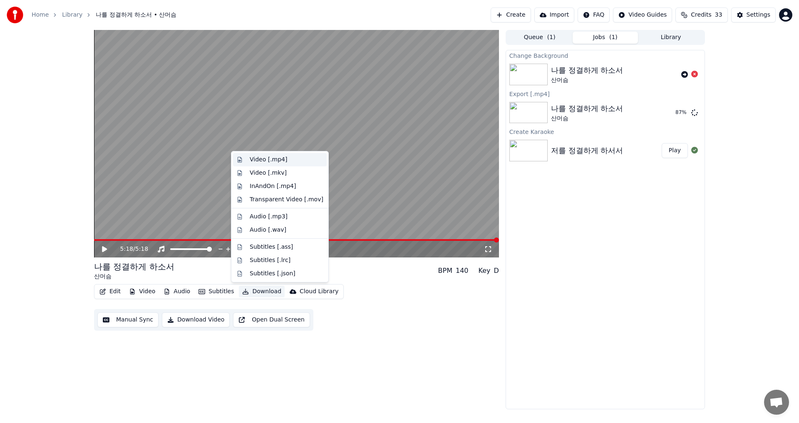
click at [257, 159] on div "Video [.mp4]" at bounding box center [268, 160] width 37 height 8
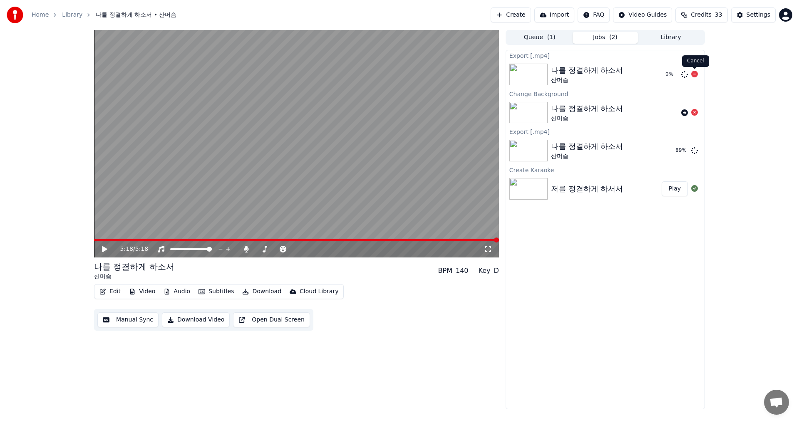
click at [695, 72] on icon at bounding box center [694, 74] width 7 height 7
click at [675, 191] on button "Play" at bounding box center [675, 188] width 26 height 15
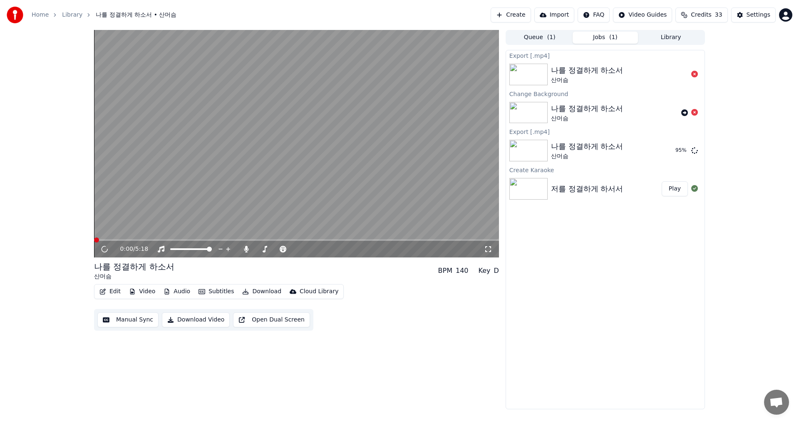
click at [535, 189] on img at bounding box center [529, 189] width 38 height 22
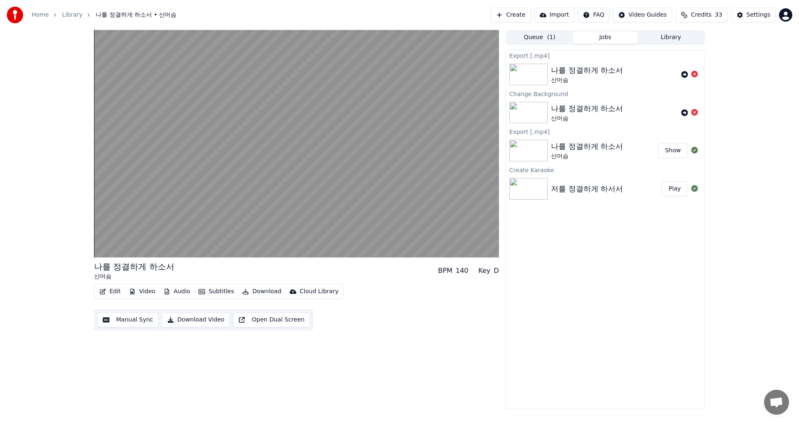
click at [539, 191] on img at bounding box center [529, 189] width 38 height 22
click at [565, 189] on div "저를 정결하게 하서서" at bounding box center [587, 189] width 72 height 12
click at [574, 189] on div "저를 정결하게 하서서" at bounding box center [587, 189] width 72 height 12
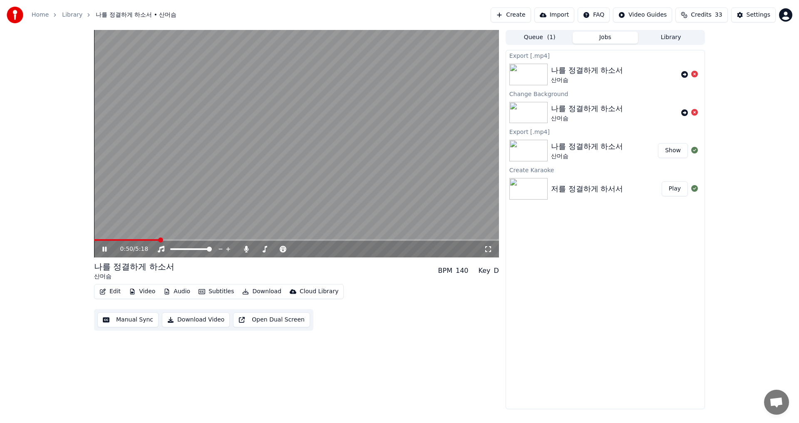
click at [242, 289] on icon "button" at bounding box center [245, 292] width 7 height 6
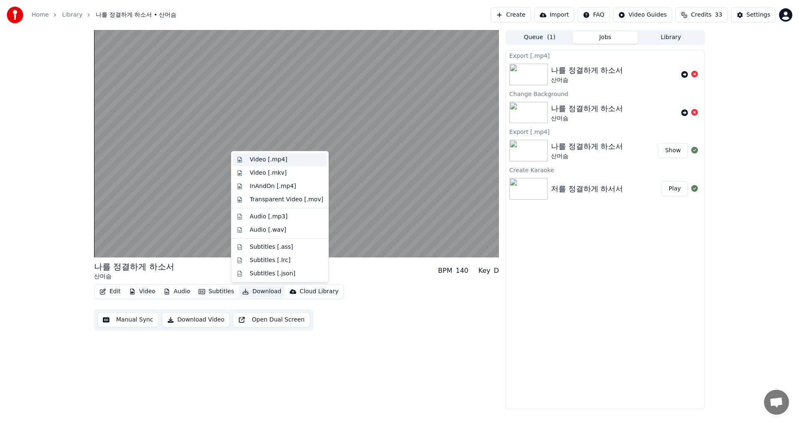
click at [275, 164] on div "Video [.mp4]" at bounding box center [268, 160] width 37 height 8
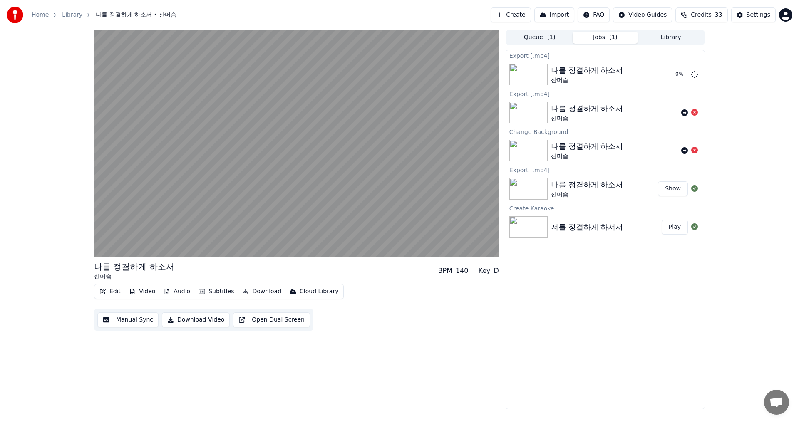
click at [189, 318] on button "Download Video" at bounding box center [196, 320] width 68 height 15
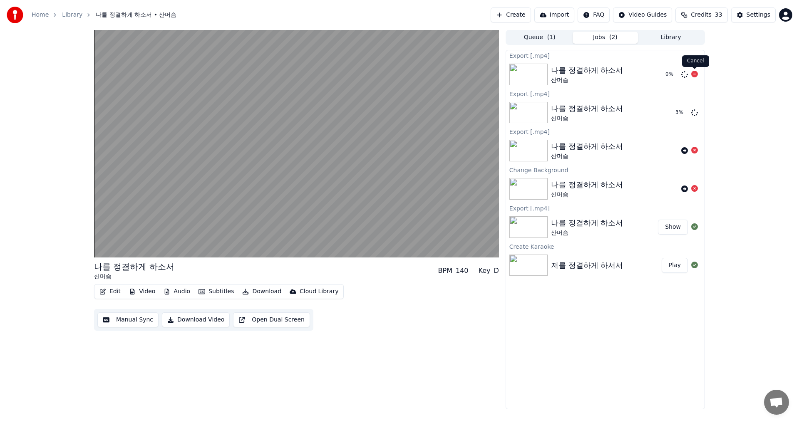
click at [695, 72] on icon at bounding box center [694, 74] width 7 height 7
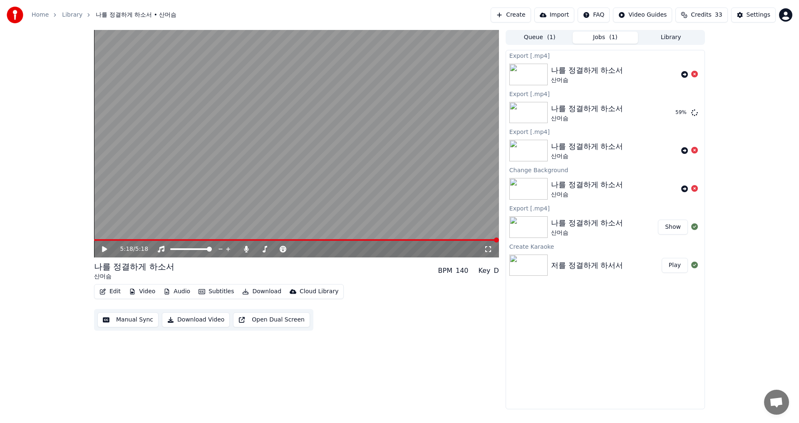
click at [106, 247] on icon at bounding box center [111, 249] width 20 height 7
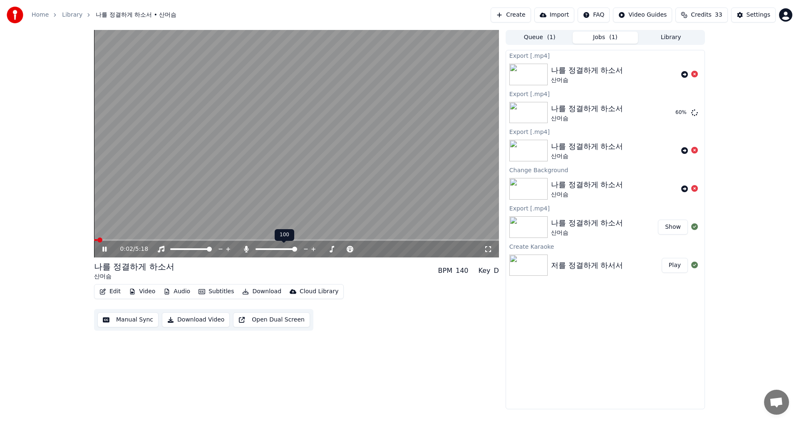
click at [268, 241] on span at bounding box center [296, 240] width 405 height 2
click at [290, 250] on span at bounding box center [291, 249] width 5 height 5
click at [300, 240] on span at bounding box center [300, 240] width 5 height 5
click at [313, 250] on span at bounding box center [312, 249] width 5 height 5
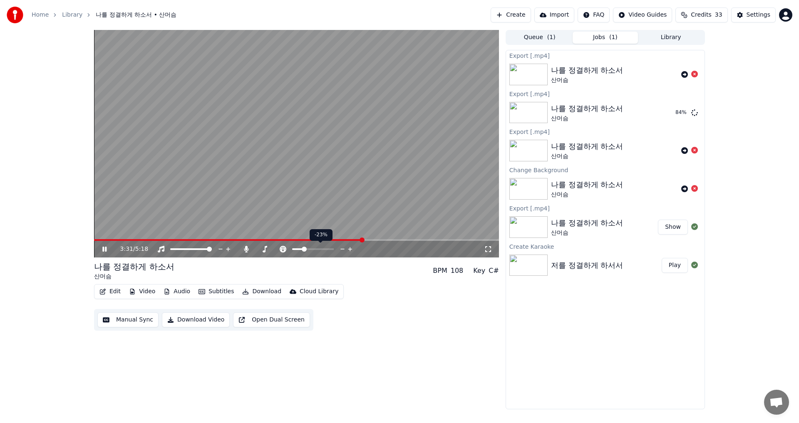
click at [303, 251] on span at bounding box center [304, 249] width 5 height 5
click at [212, 249] on span at bounding box center [209, 249] width 5 height 5
click at [209, 248] on span at bounding box center [206, 249] width 5 height 5
click at [194, 323] on button "Download Video" at bounding box center [196, 320] width 68 height 15
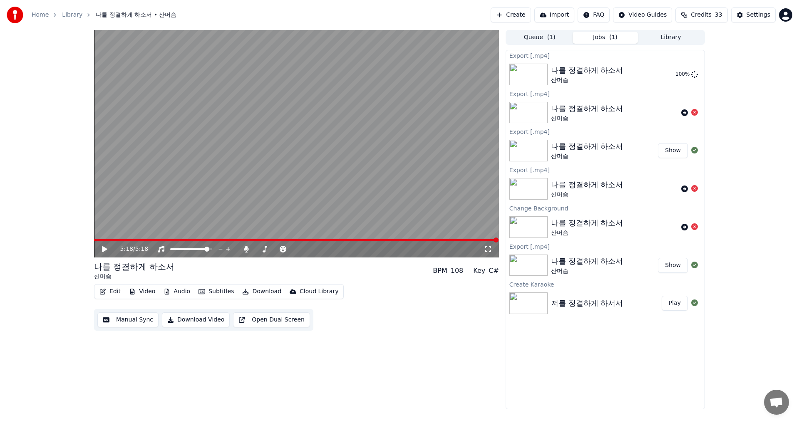
click at [35, 15] on link "Home" at bounding box center [40, 15] width 17 height 8
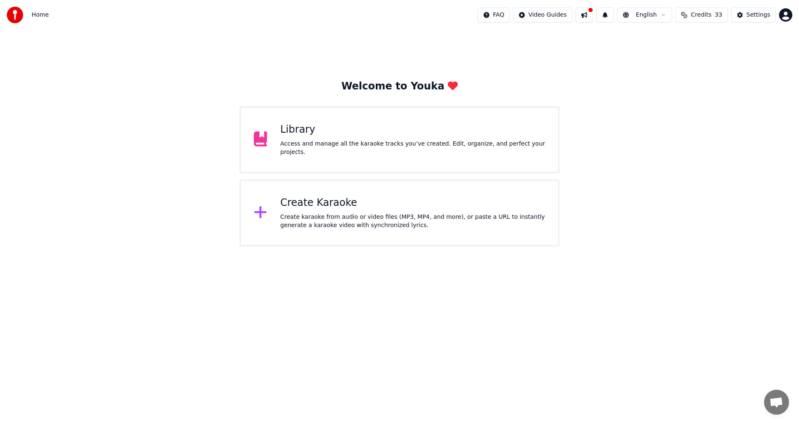
click at [273, 135] on div at bounding box center [264, 140] width 20 height 17
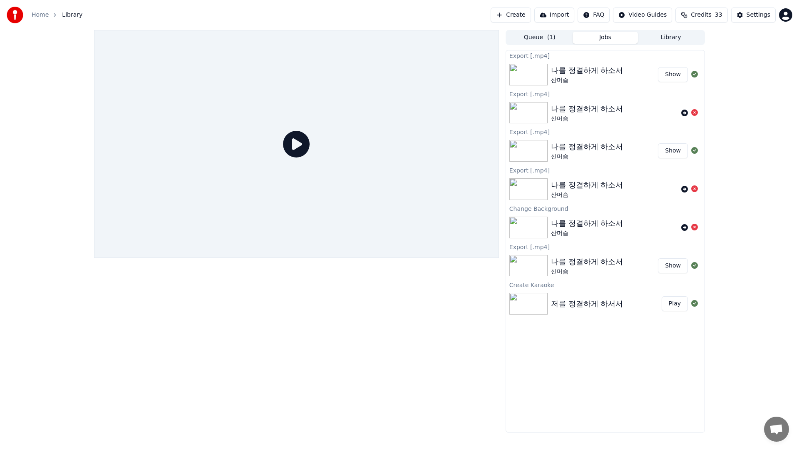
click at [499, 30] on div at bounding box center [296, 144] width 405 height 228
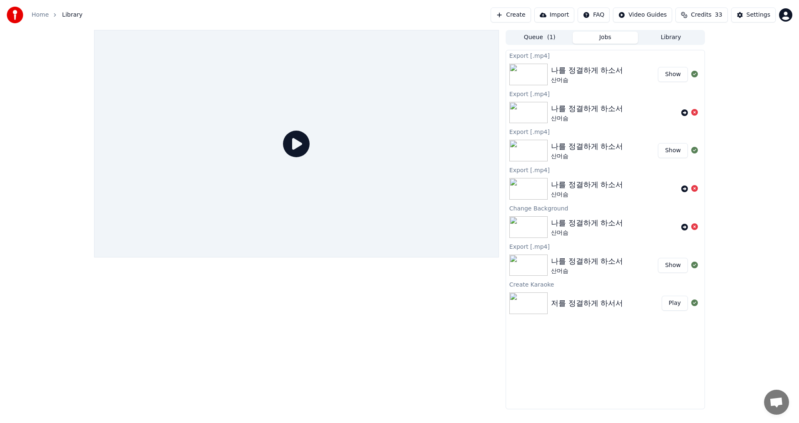
click at [527, 299] on img at bounding box center [529, 304] width 38 height 22
click at [534, 65] on img at bounding box center [529, 75] width 38 height 22
click at [536, 67] on img at bounding box center [529, 75] width 38 height 22
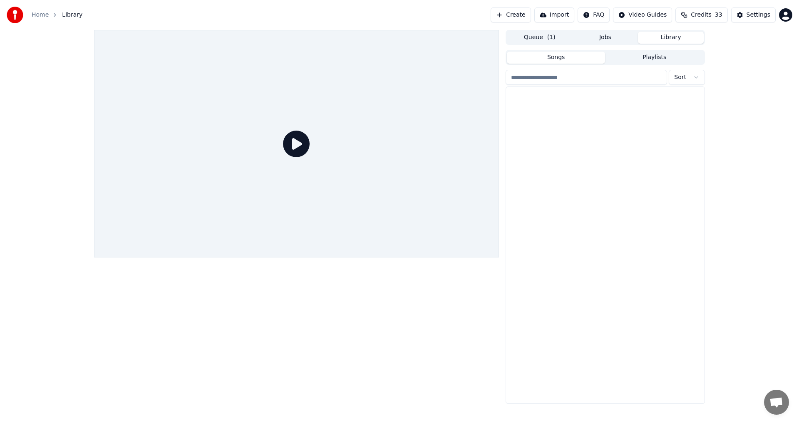
click at [666, 36] on button "Library" at bounding box center [671, 38] width 66 height 12
click at [546, 94] on img at bounding box center [529, 101] width 38 height 22
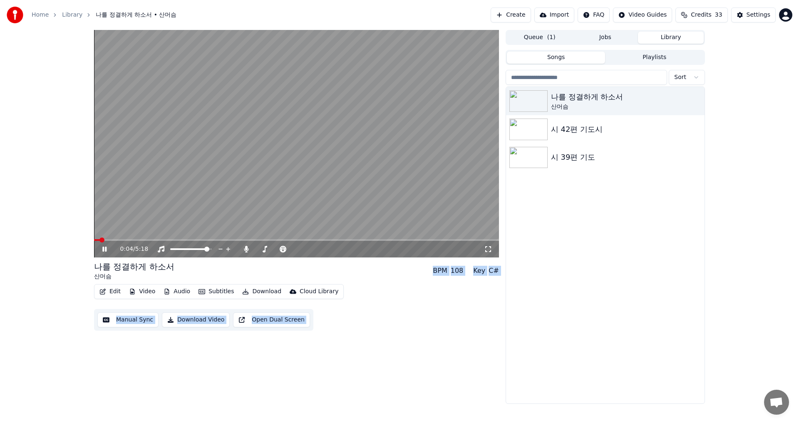
click at [245, 292] on button "Download" at bounding box center [262, 292] width 46 height 12
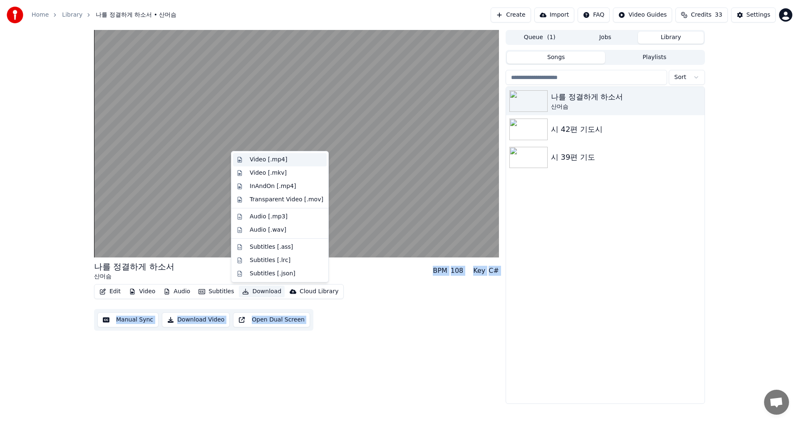
click at [270, 162] on div "Video [.mp4]" at bounding box center [268, 160] width 37 height 8
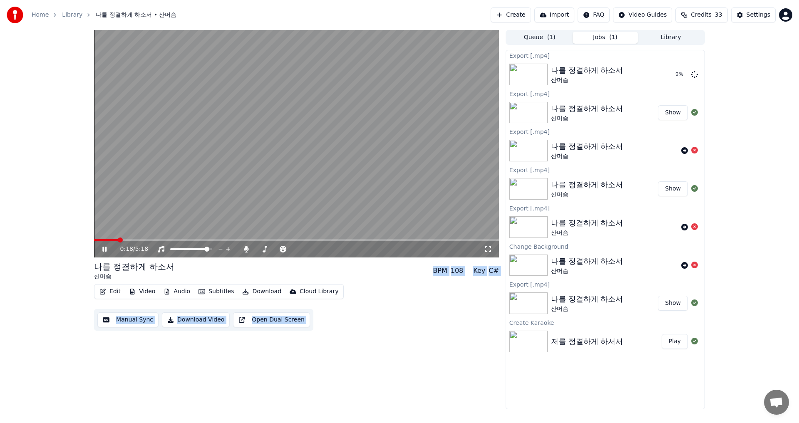
click at [232, 344] on div "0:18 / 5:18 나를 정결하게 하소서 산머슴 BPM 108 Key C# Edit Video Audio Subtitles Download …" at bounding box center [296, 220] width 405 height 380
click at [228, 333] on div "0:21 / 5:18 나를 정결하게 하소서 산머슴 BPM 108 Key C# Edit Video Audio Subtitles Download …" at bounding box center [296, 220] width 405 height 380
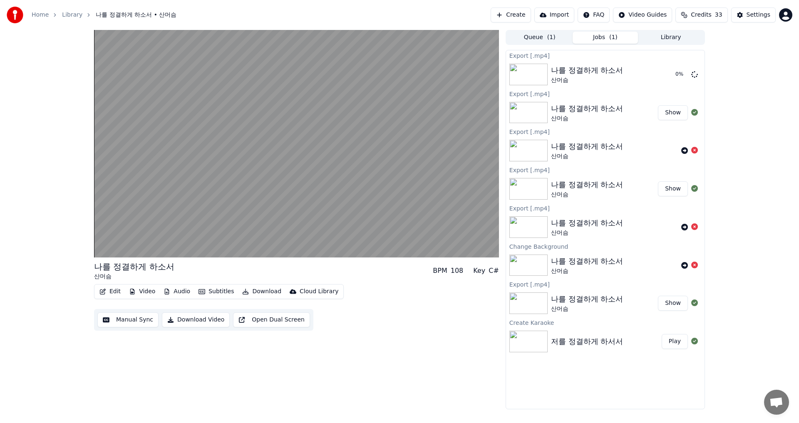
click at [169, 320] on button "Download Video" at bounding box center [196, 320] width 68 height 15
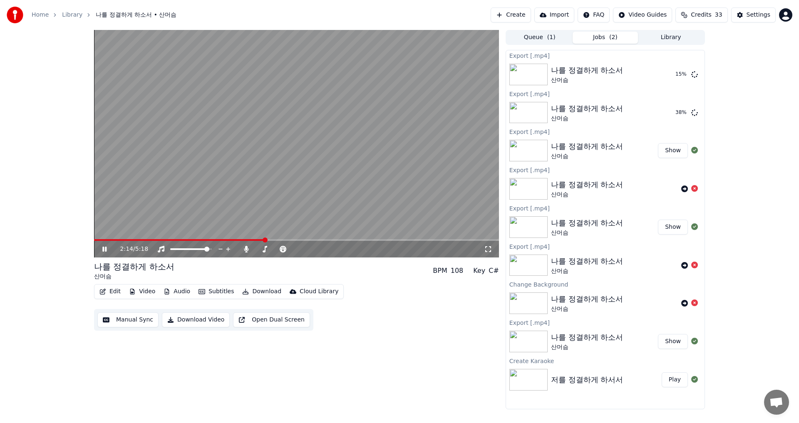
click at [105, 248] on icon at bounding box center [104, 249] width 4 height 5
